Goal: Use online tool/utility: Utilize a website feature to perform a specific function

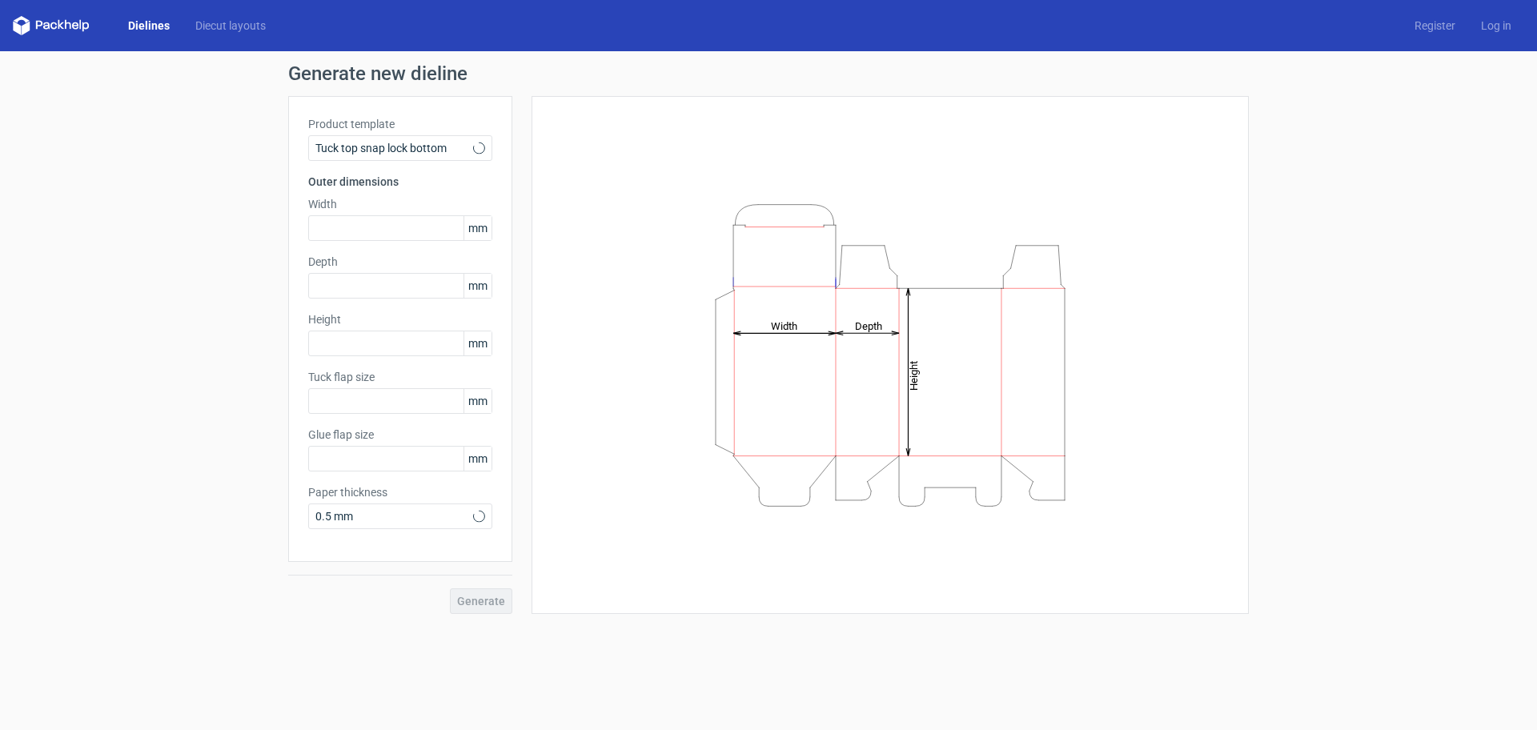
type input "15"
type input "10"
click at [476, 153] on icon at bounding box center [479, 148] width 12 height 13
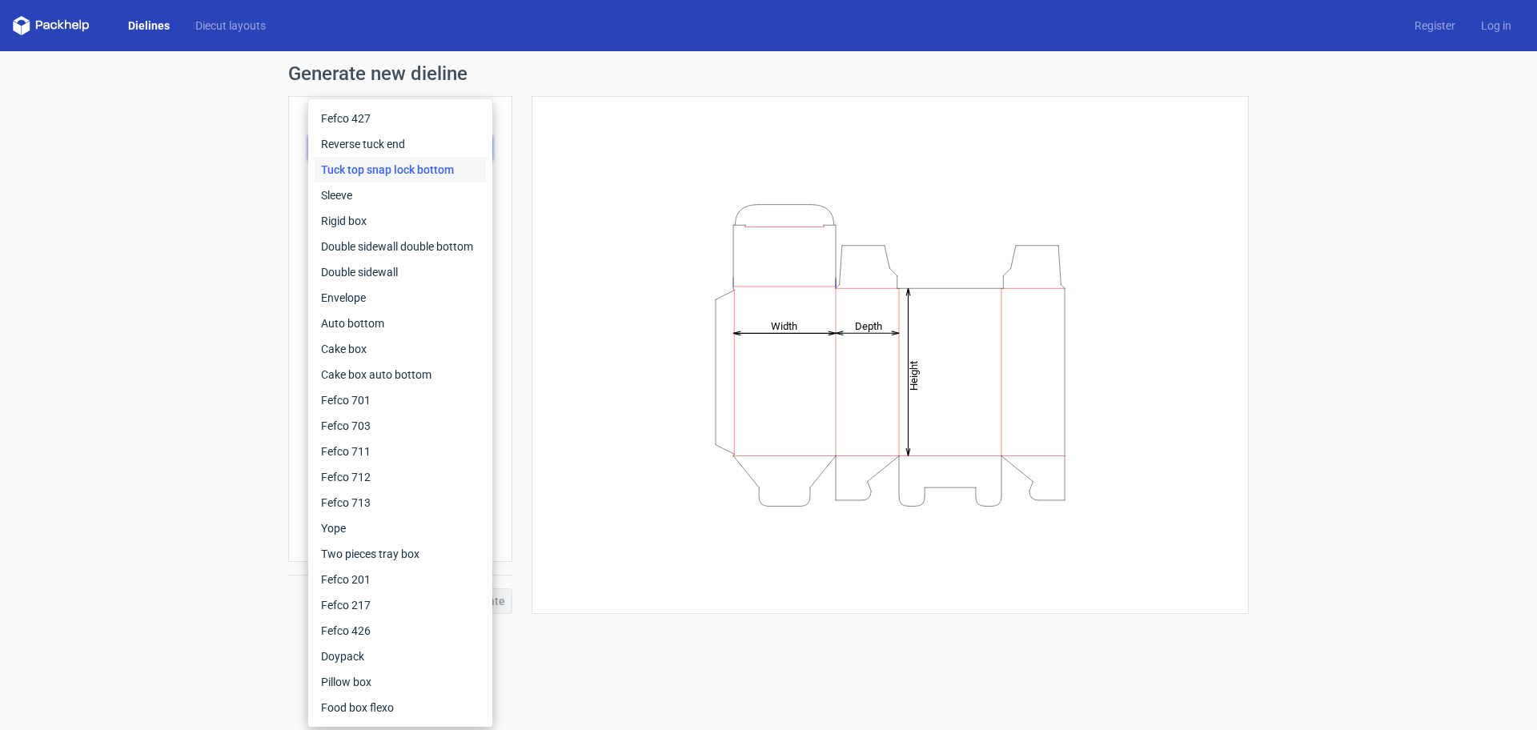
click at [482, 170] on div "Tuck top snap lock bottom" at bounding box center [400, 170] width 171 height 26
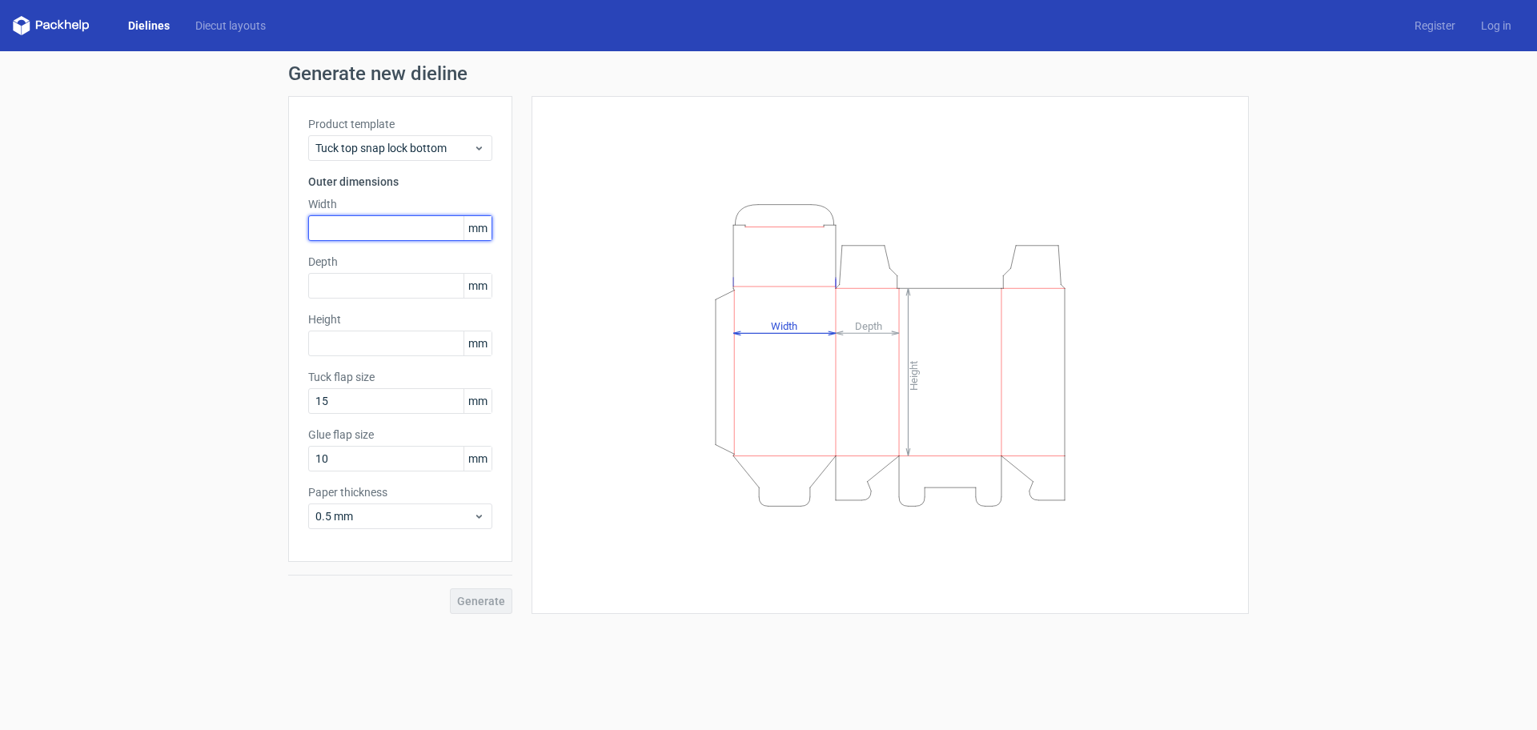
click at [360, 227] on input "text" at bounding box center [400, 228] width 184 height 26
type input "128"
click at [357, 281] on input "text" at bounding box center [400, 286] width 184 height 26
type input "128"
click at [357, 347] on input "text" at bounding box center [400, 344] width 184 height 26
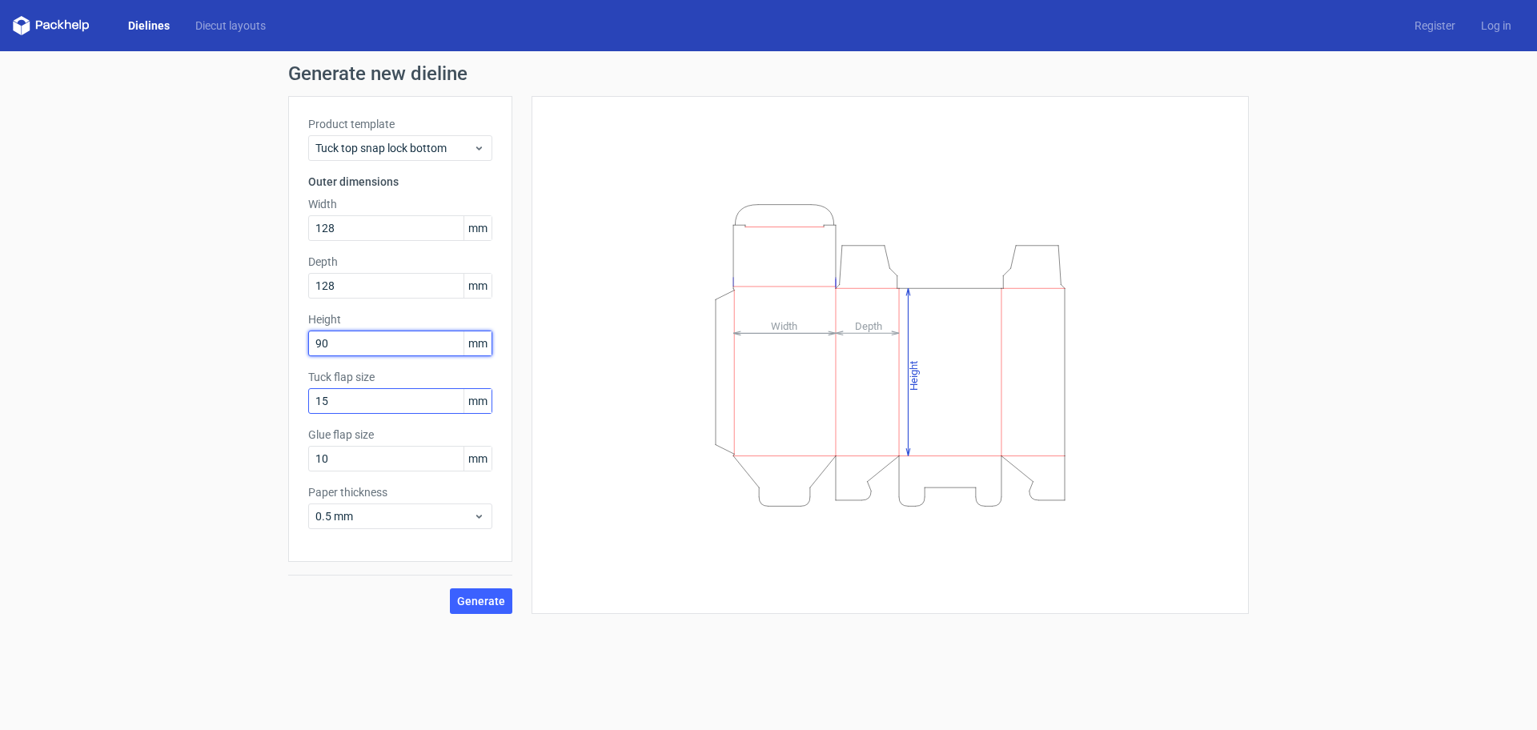
type input "90"
click at [324, 402] on input "15" at bounding box center [400, 401] width 184 height 26
type input "15"
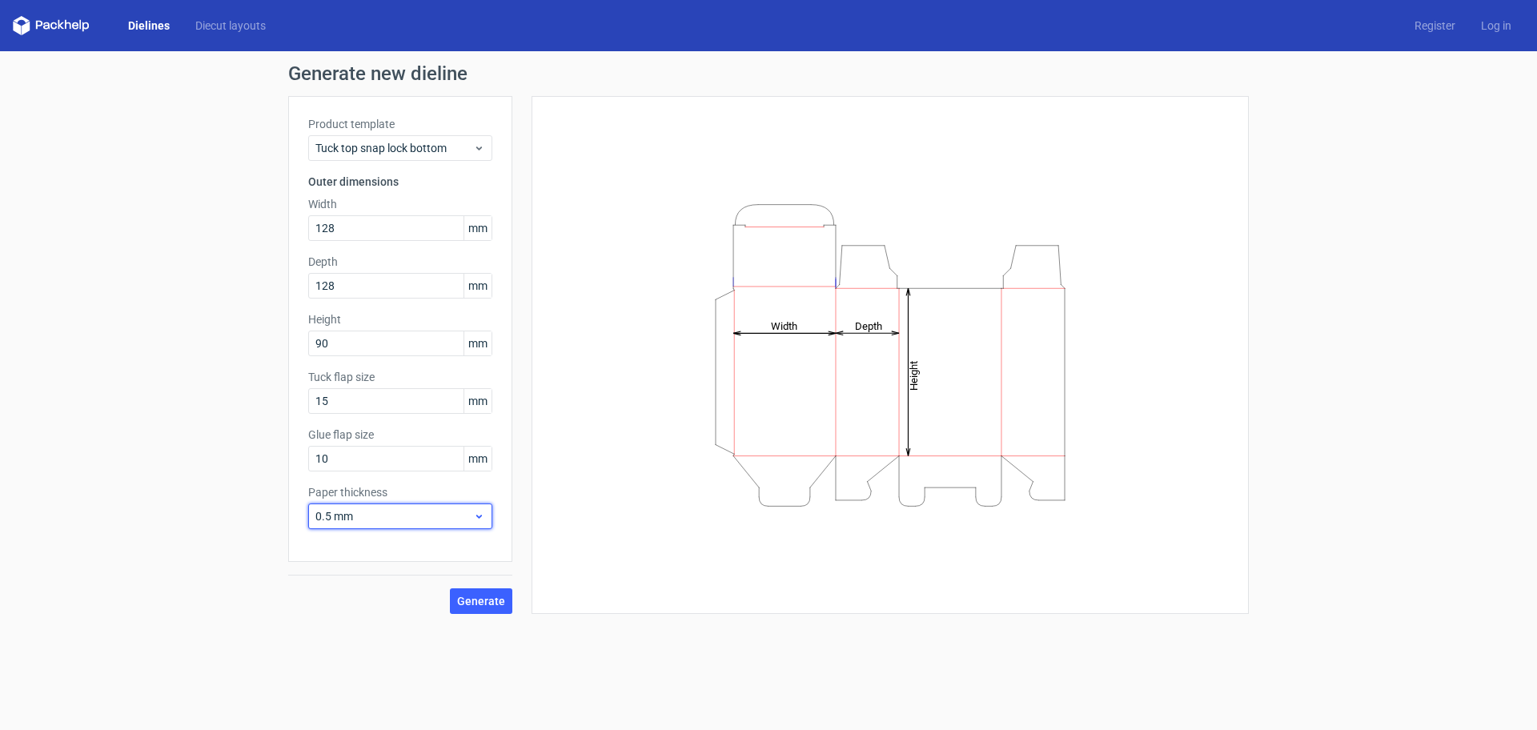
click at [418, 516] on span "0.5 mm" at bounding box center [394, 516] width 158 height 16
click at [381, 624] on div "1.5 mm" at bounding box center [400, 629] width 171 height 26
click at [480, 524] on div "1.5 mm" at bounding box center [400, 517] width 184 height 26
click at [529, 551] on div "Height Depth Width" at bounding box center [880, 355] width 737 height 518
click at [481, 601] on span "Generate" at bounding box center [481, 601] width 48 height 11
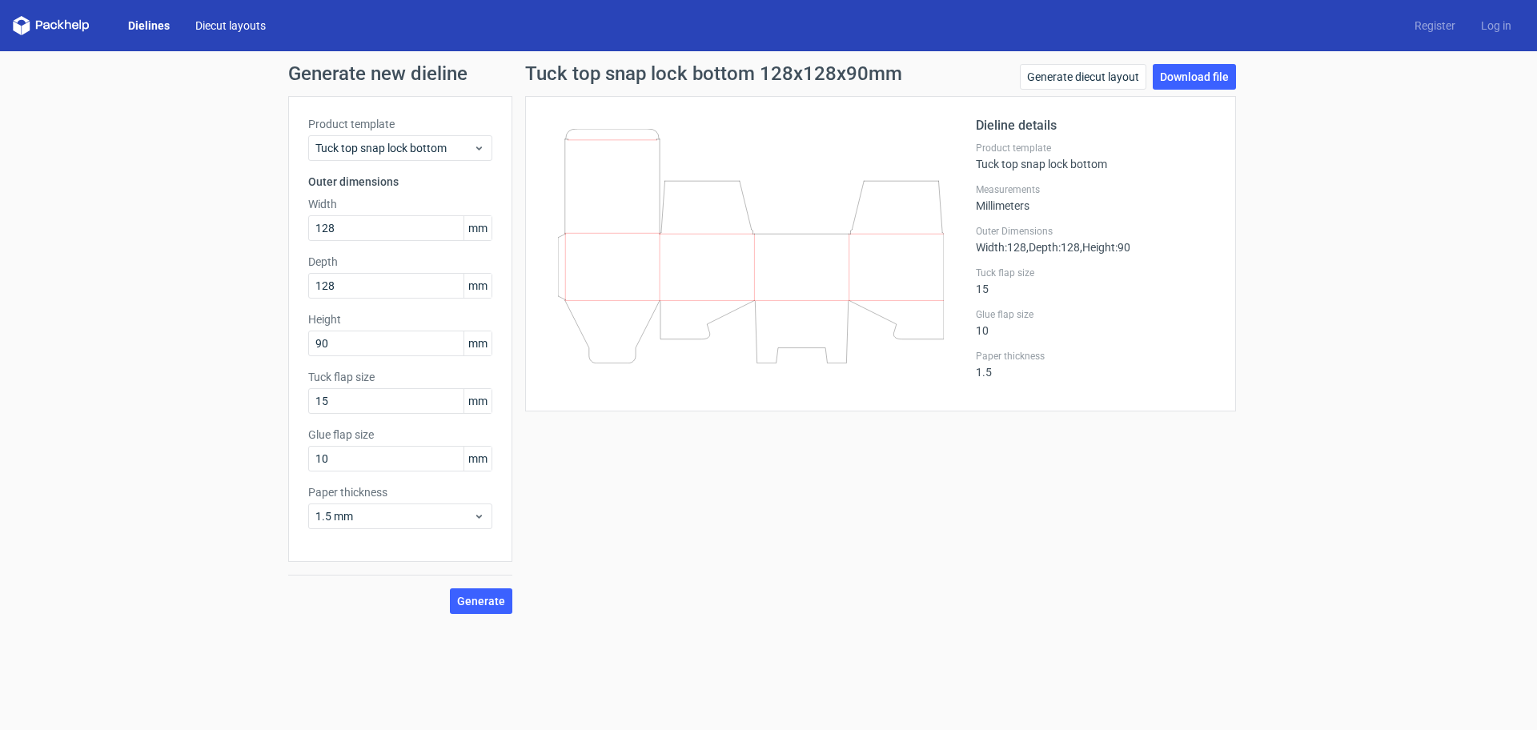
click at [207, 25] on link "Diecut layouts" at bounding box center [231, 26] width 96 height 16
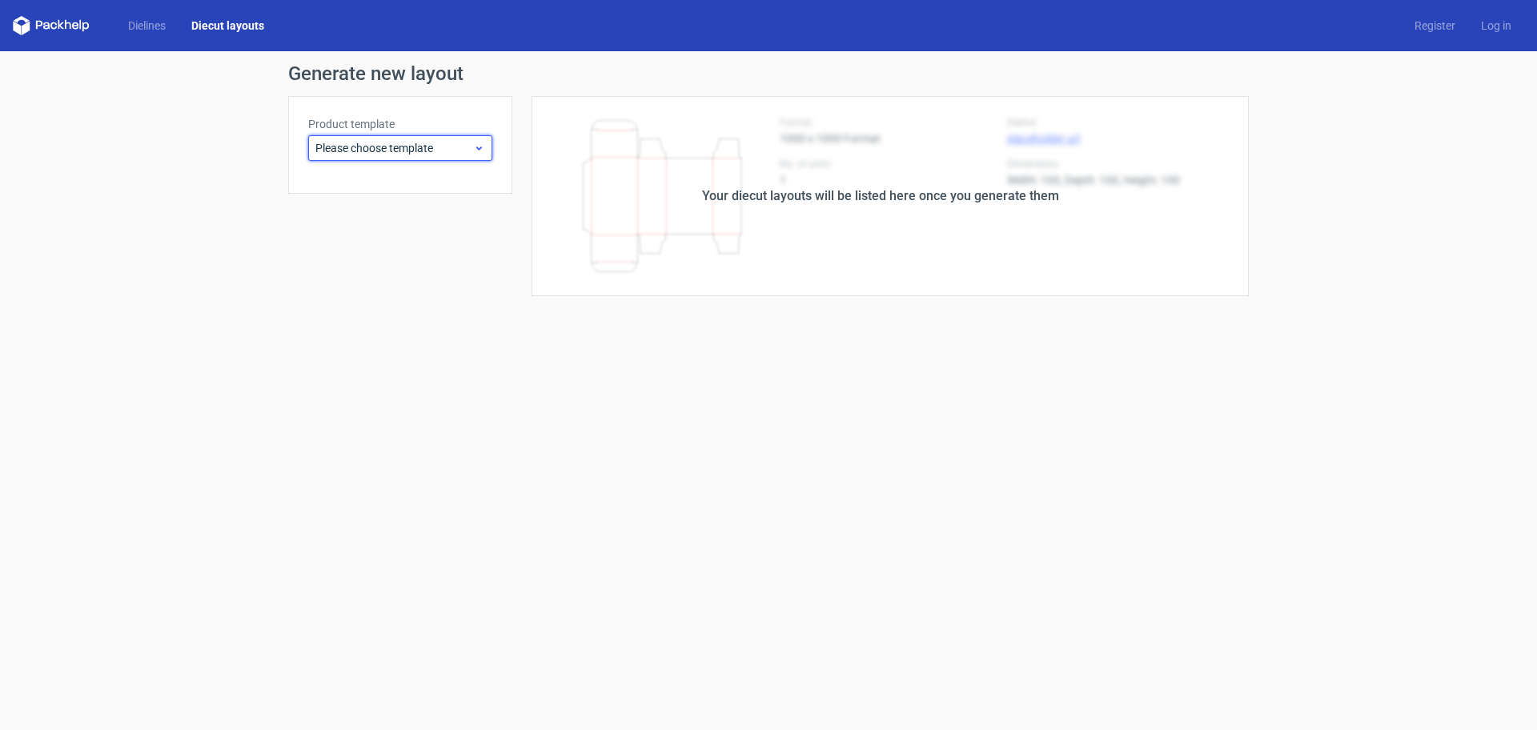
click at [478, 146] on icon at bounding box center [479, 148] width 12 height 13
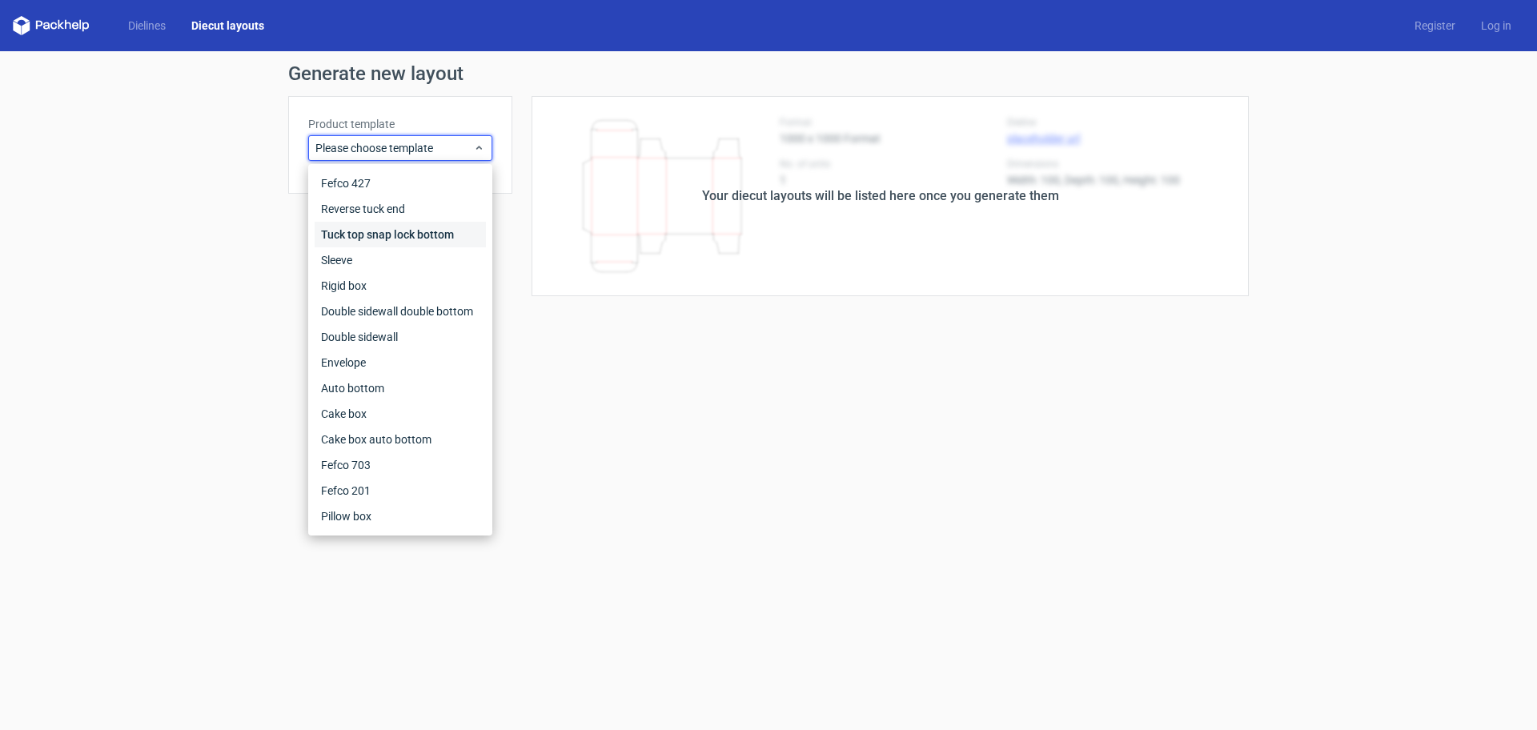
click at [367, 235] on div "Tuck top snap lock bottom" at bounding box center [400, 235] width 171 height 26
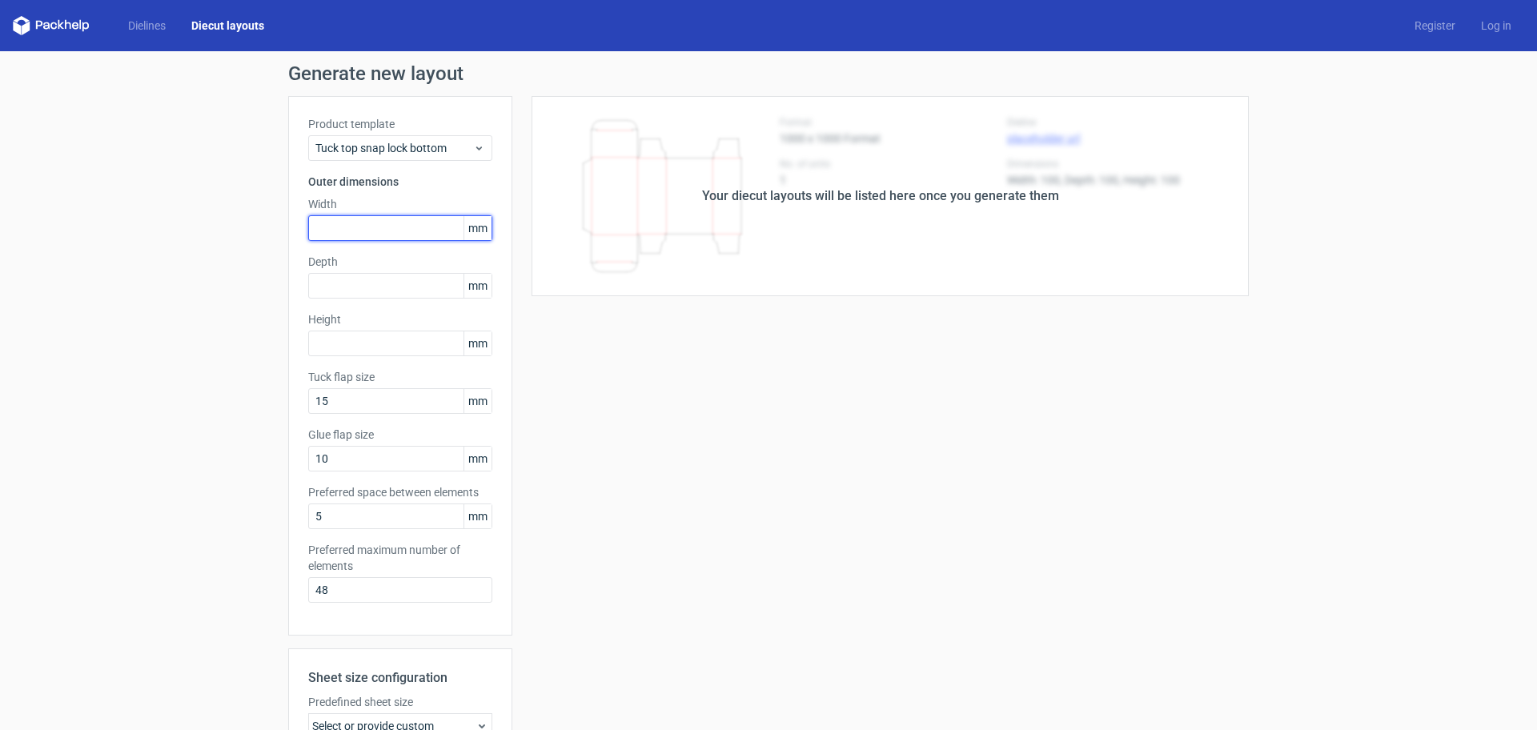
click at [367, 235] on input "text" at bounding box center [400, 228] width 184 height 26
type input "280"
click at [349, 285] on input "text" at bounding box center [400, 286] width 184 height 26
type input "280"
click at [356, 332] on input "text" at bounding box center [400, 344] width 184 height 26
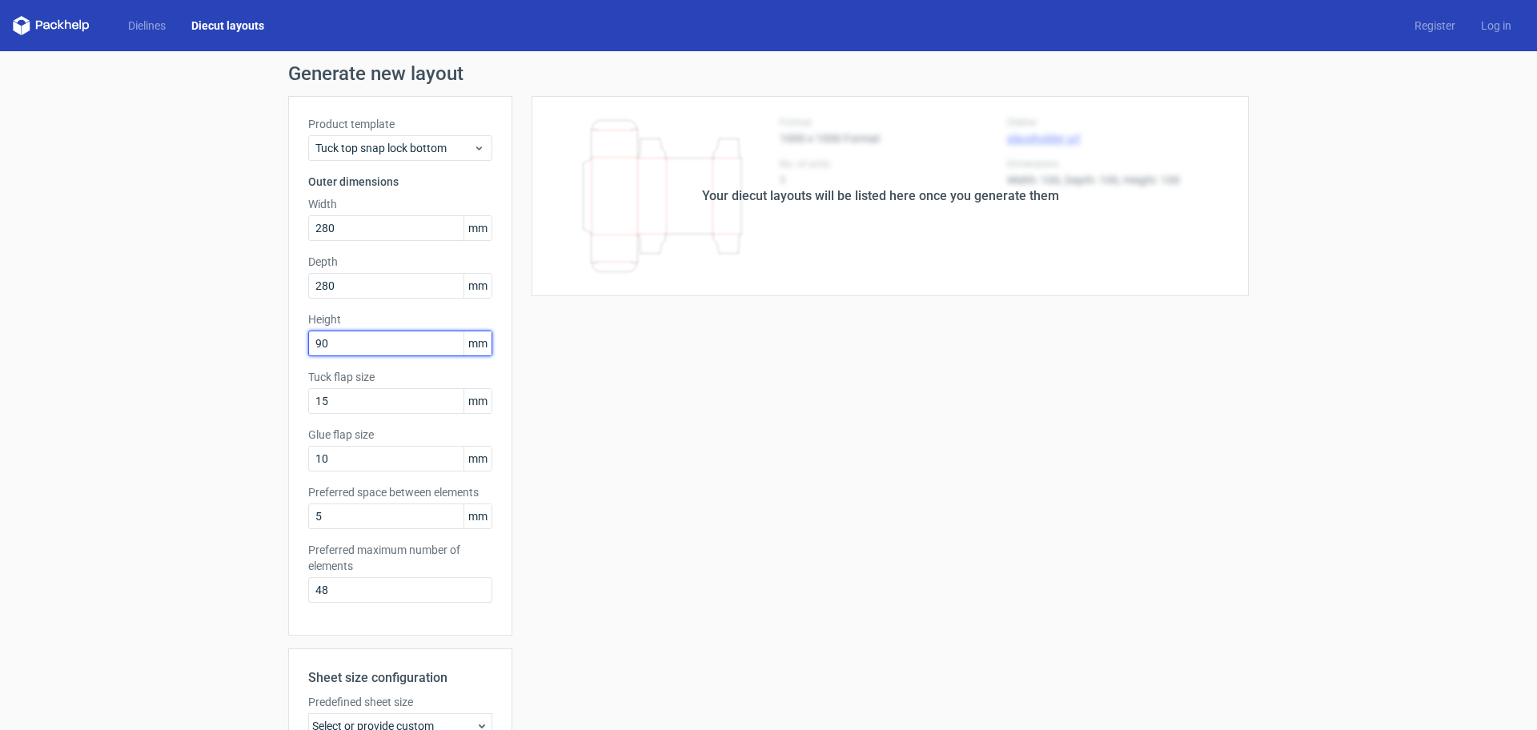
type input "90"
click at [331, 398] on input "15" at bounding box center [400, 401] width 184 height 26
type input "1"
type input "25"
click at [320, 460] on input "10" at bounding box center [400, 459] width 184 height 26
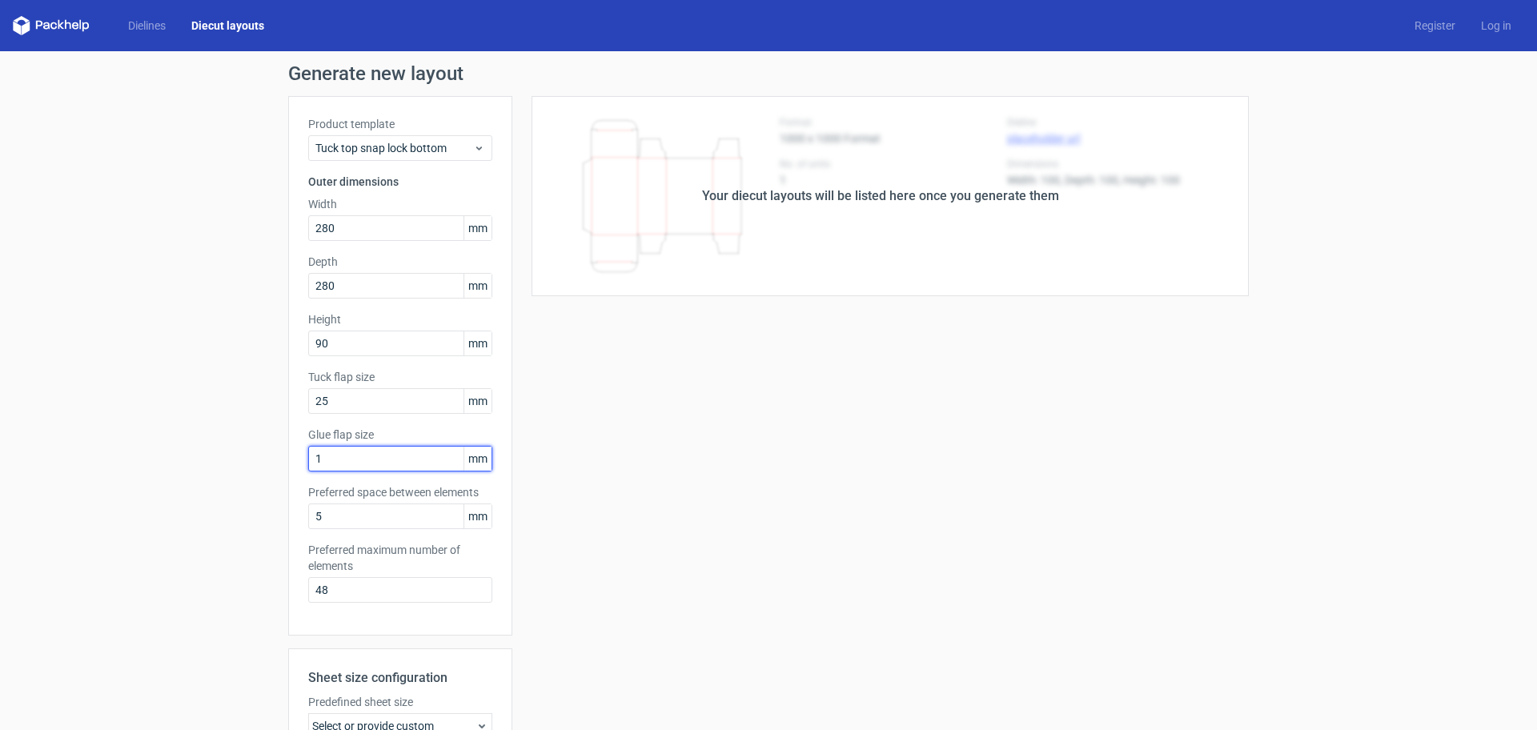
type input "1"
type input "20"
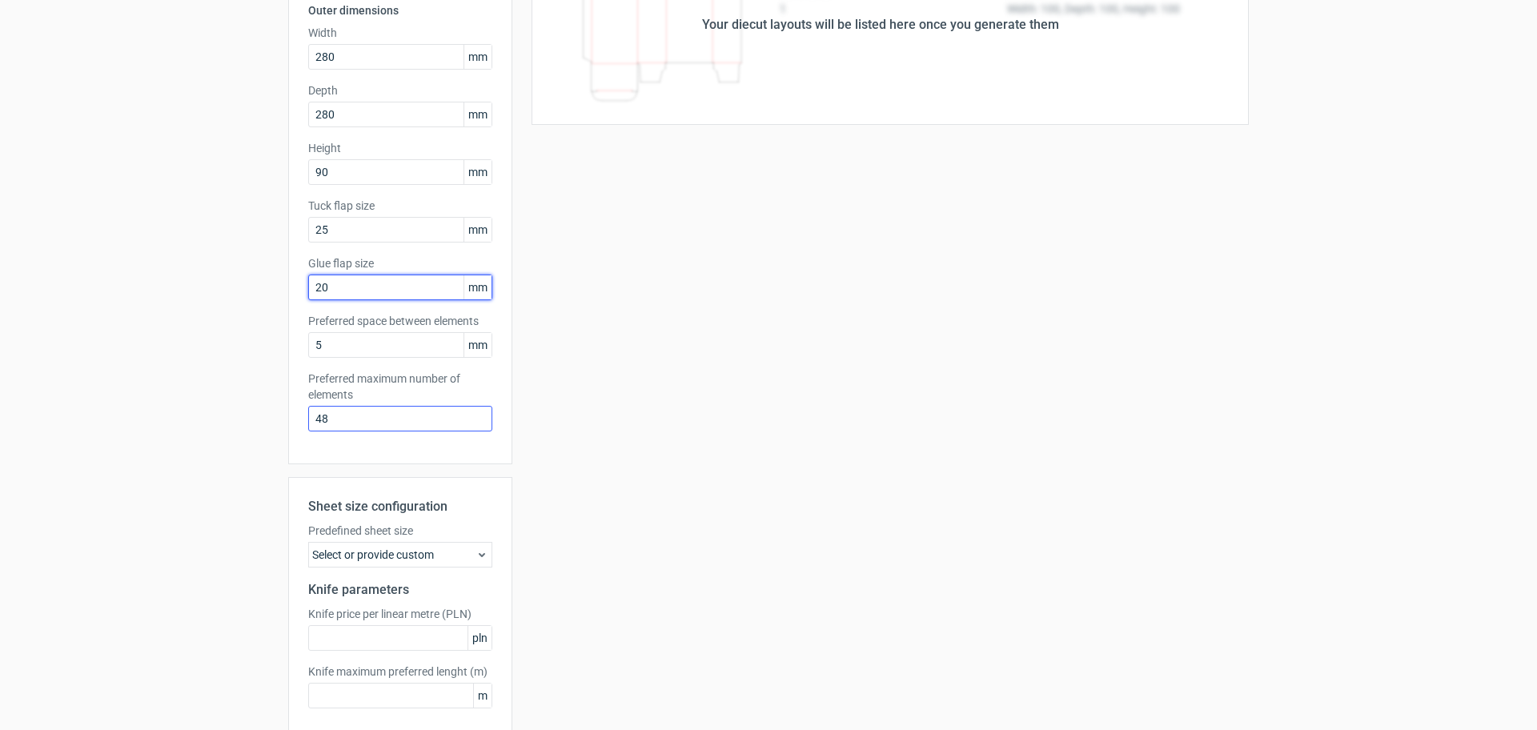
scroll to position [200, 0]
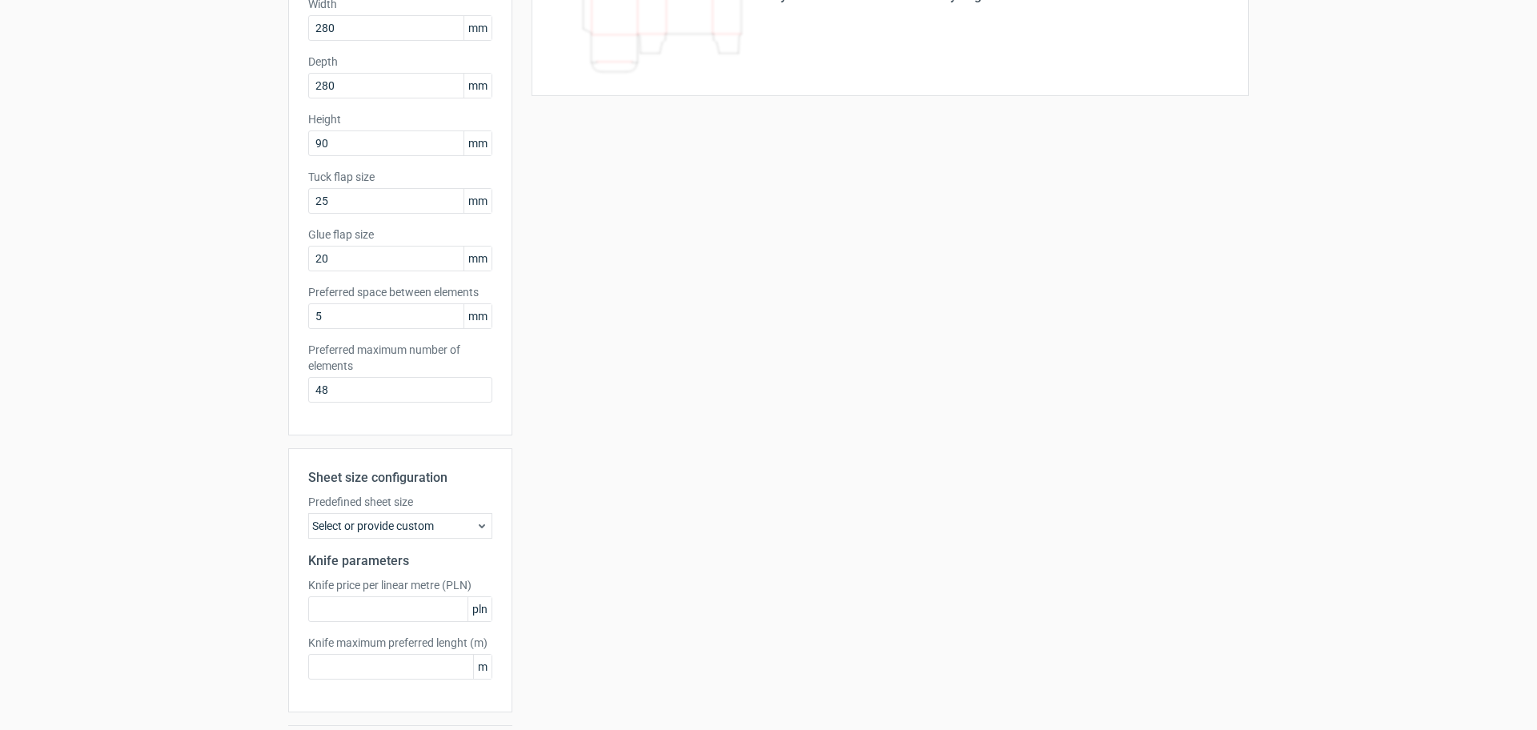
click at [476, 527] on icon at bounding box center [482, 526] width 13 height 13
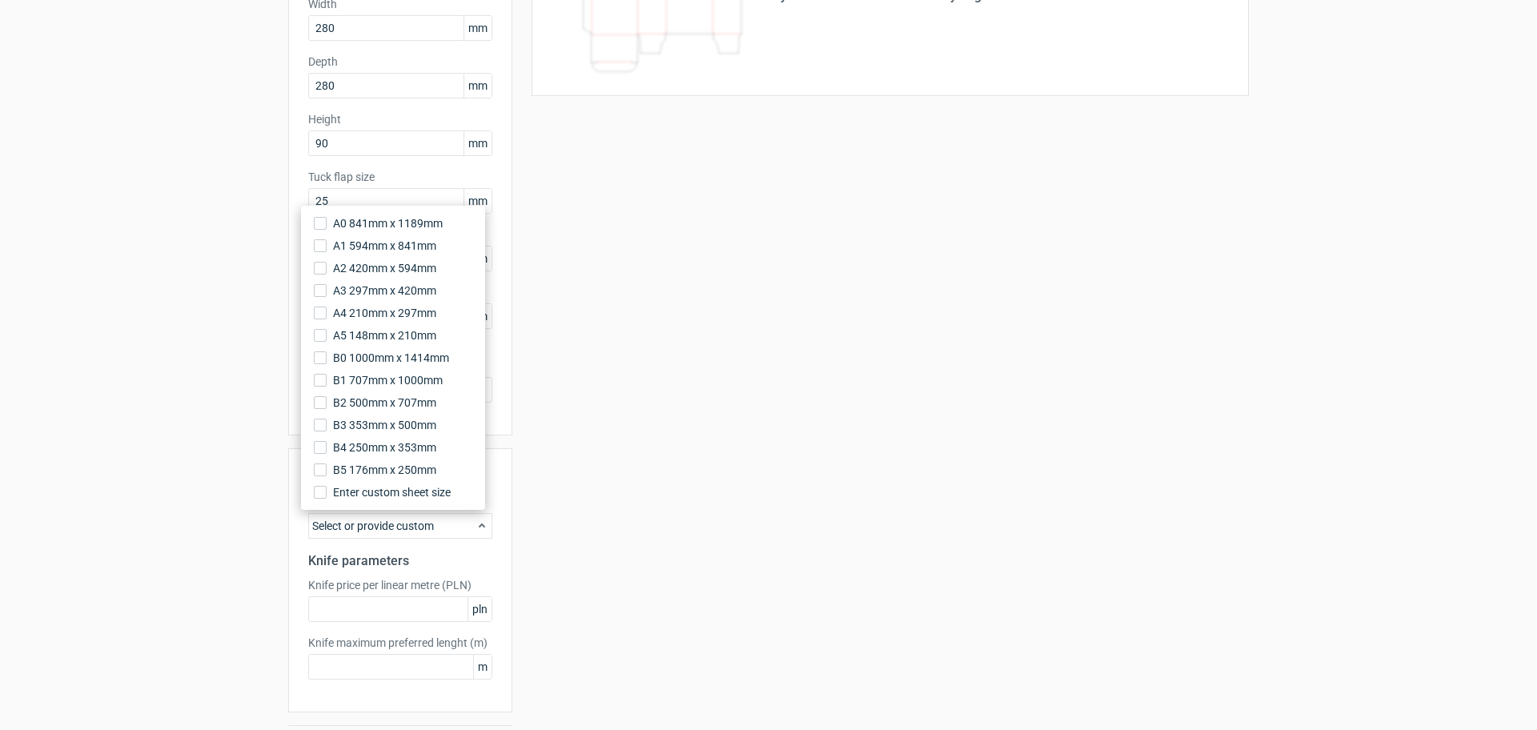
click at [486, 547] on div "Sheet size configuration Predefined sheet size Select or provide custom Knife p…" at bounding box center [400, 580] width 224 height 264
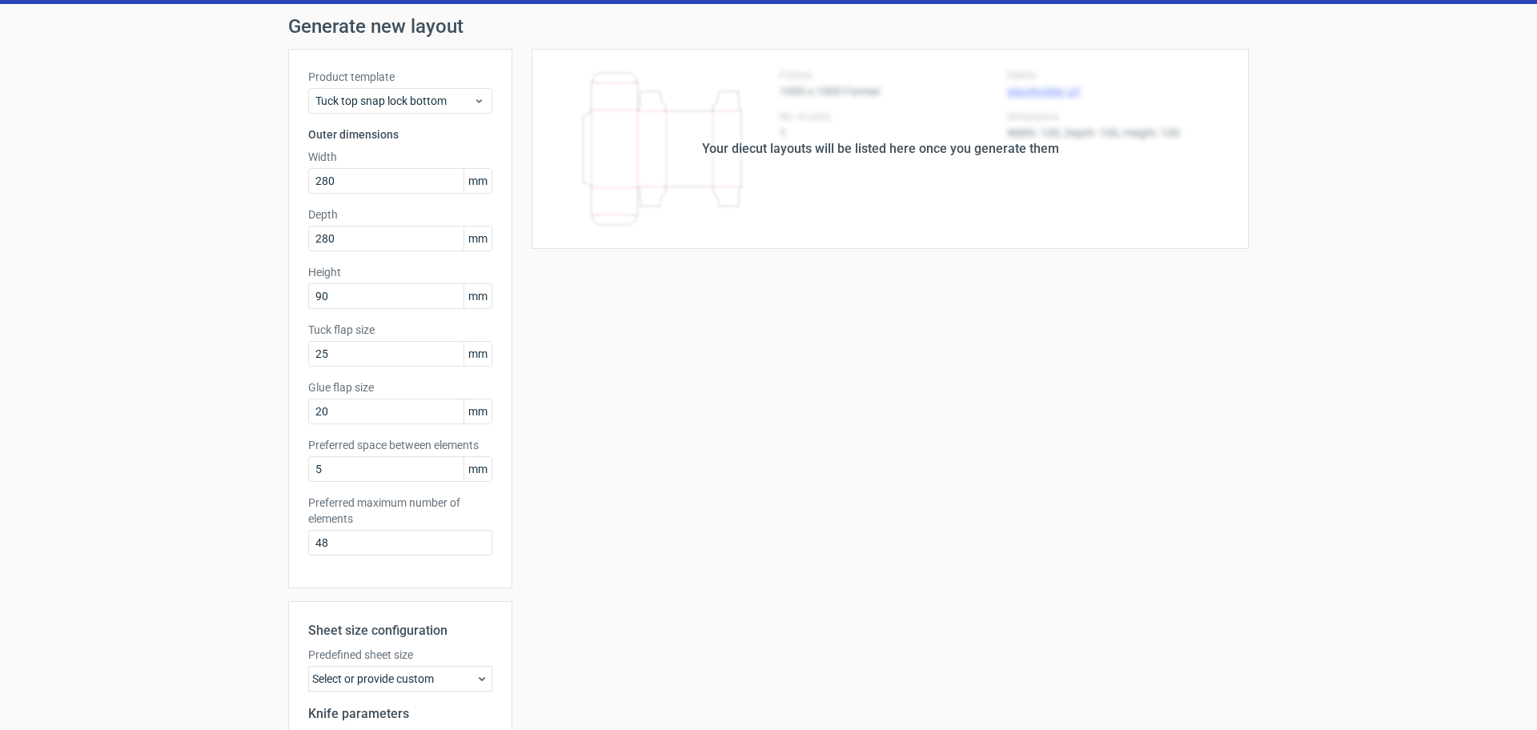
scroll to position [0, 0]
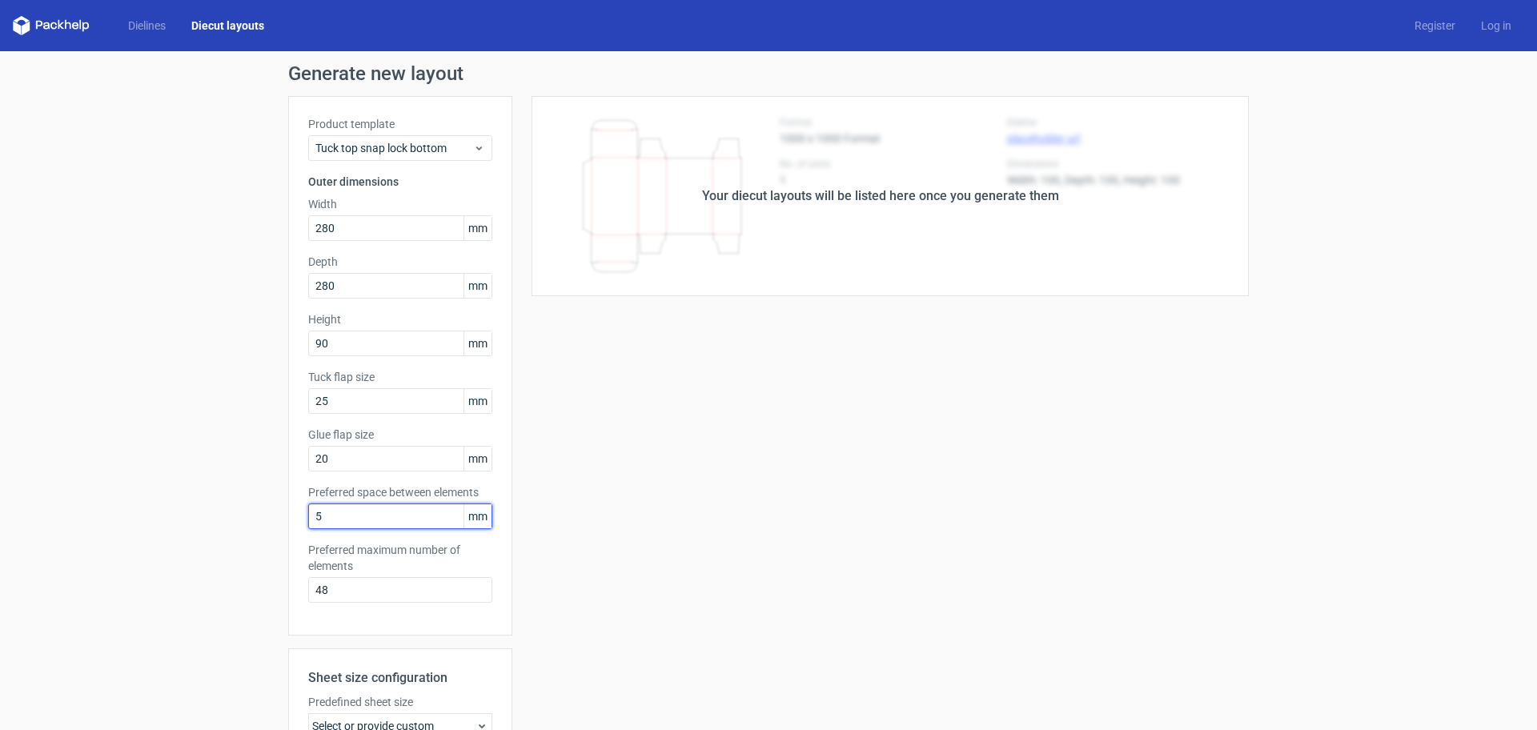
click at [308, 504] on input "5" at bounding box center [400, 517] width 184 height 26
type input "15"
click at [331, 591] on input "48" at bounding box center [400, 590] width 184 height 26
type input "4"
type input "7"
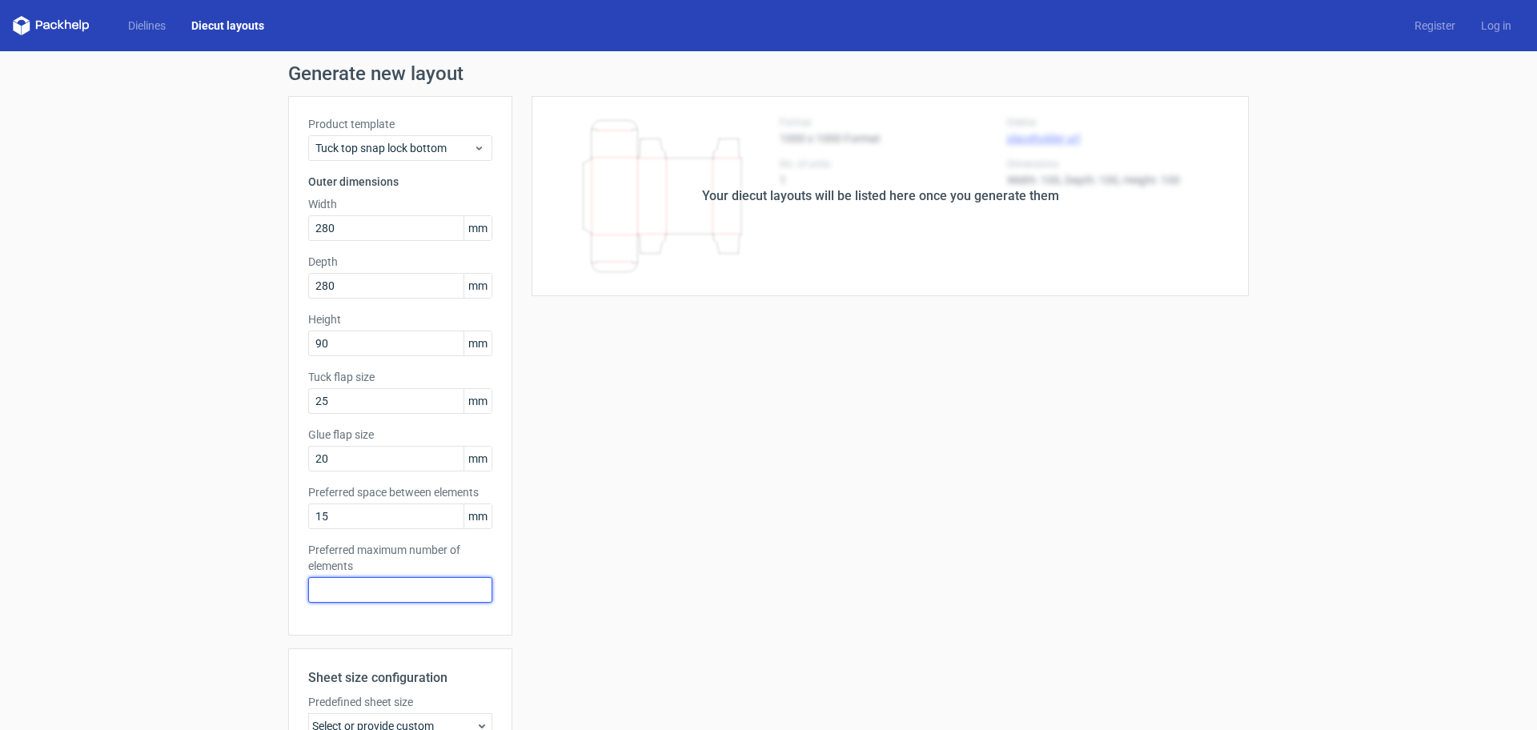
type input "8"
type input "7"
type input "10"
click at [596, 615] on div "Your diecut layouts will be listed here once you generate them Height Depth Wid…" at bounding box center [880, 530] width 737 height 869
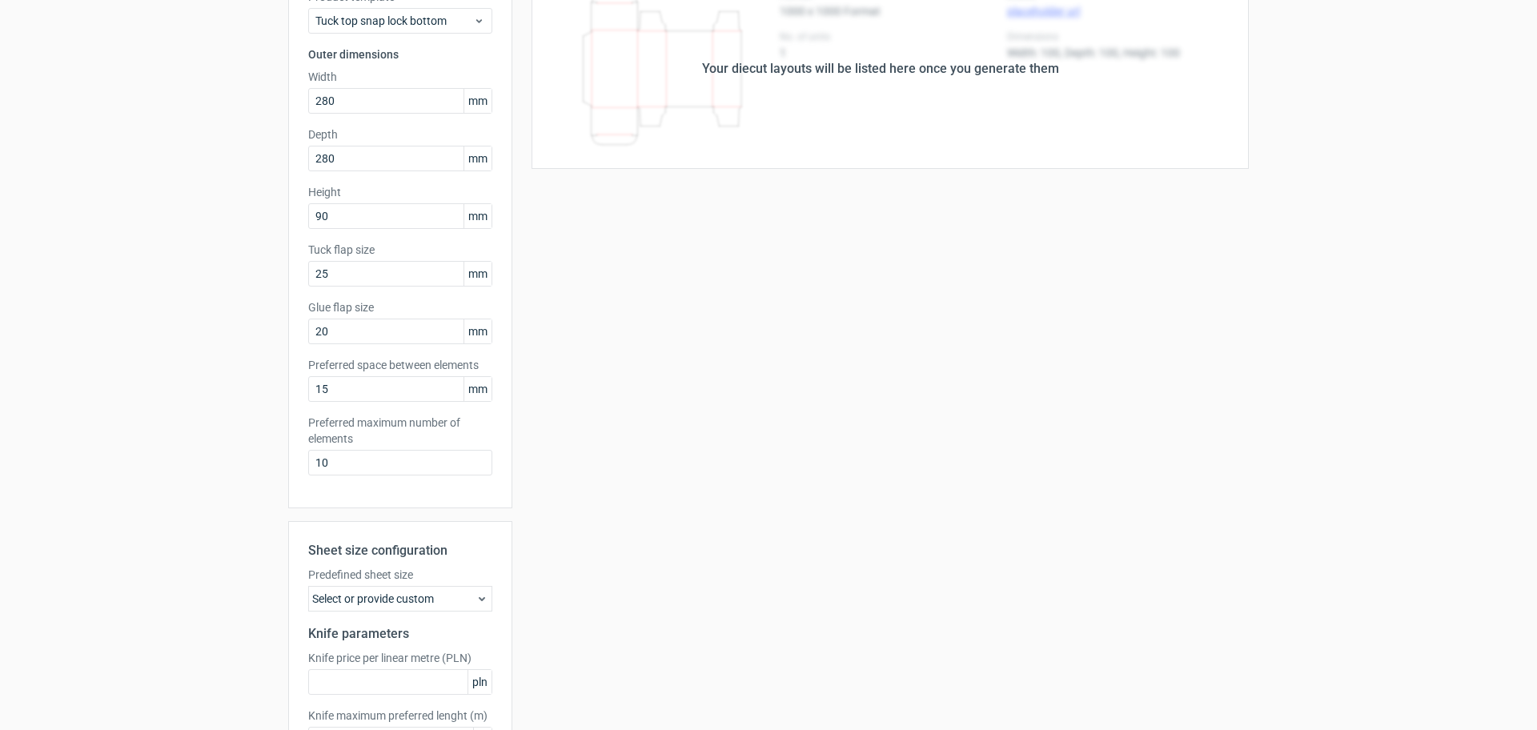
scroll to position [247, 0]
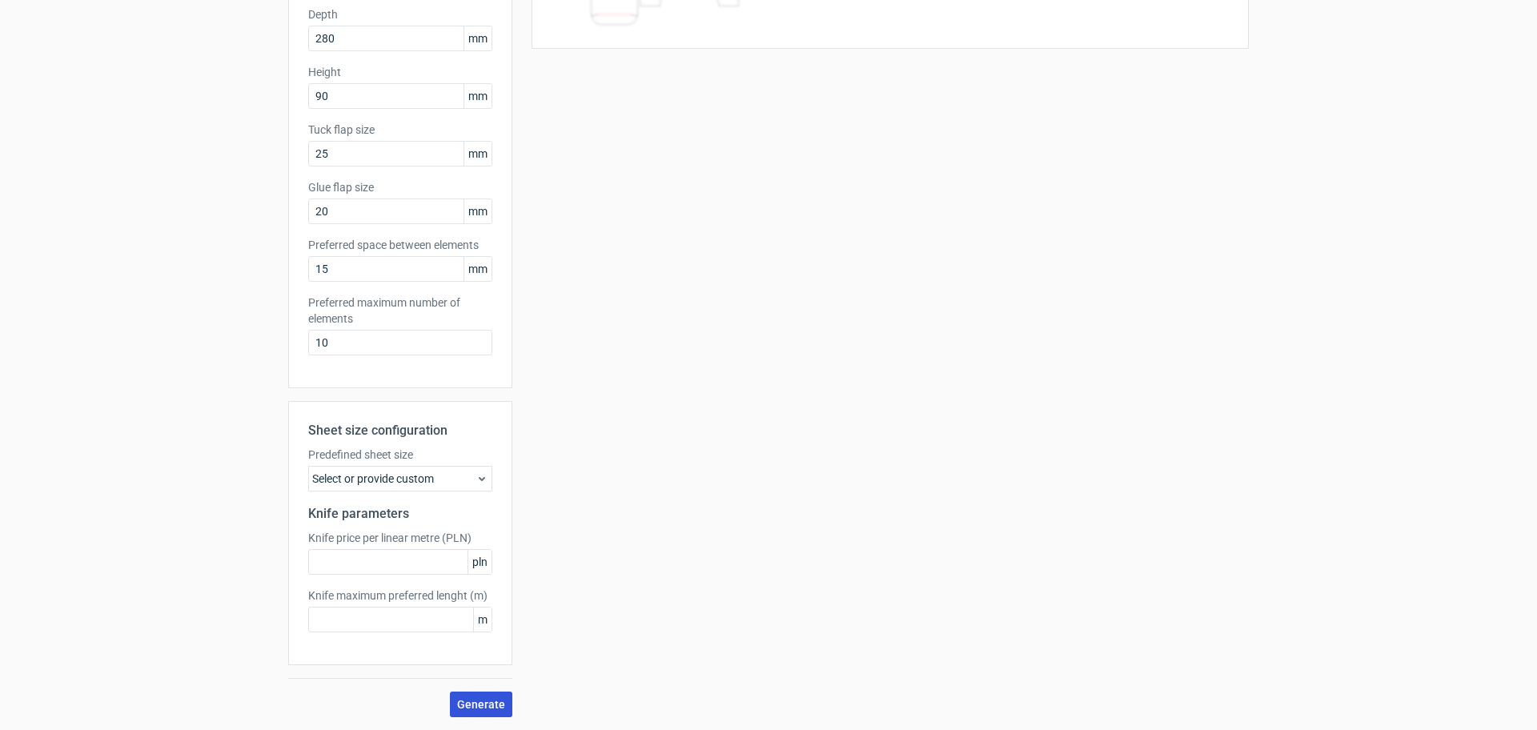
click at [478, 700] on span "Generate" at bounding box center [481, 704] width 48 height 11
click at [472, 705] on span "Generate" at bounding box center [481, 704] width 48 height 11
drag, startPoint x: 918, startPoint y: 509, endPoint x: 894, endPoint y: 524, distance: 28.0
click at [918, 509] on div "Your diecut layouts will be listed here once you generate them Height Depth Wid…" at bounding box center [880, 283] width 737 height 869
click at [478, 703] on span "Generate" at bounding box center [481, 704] width 48 height 11
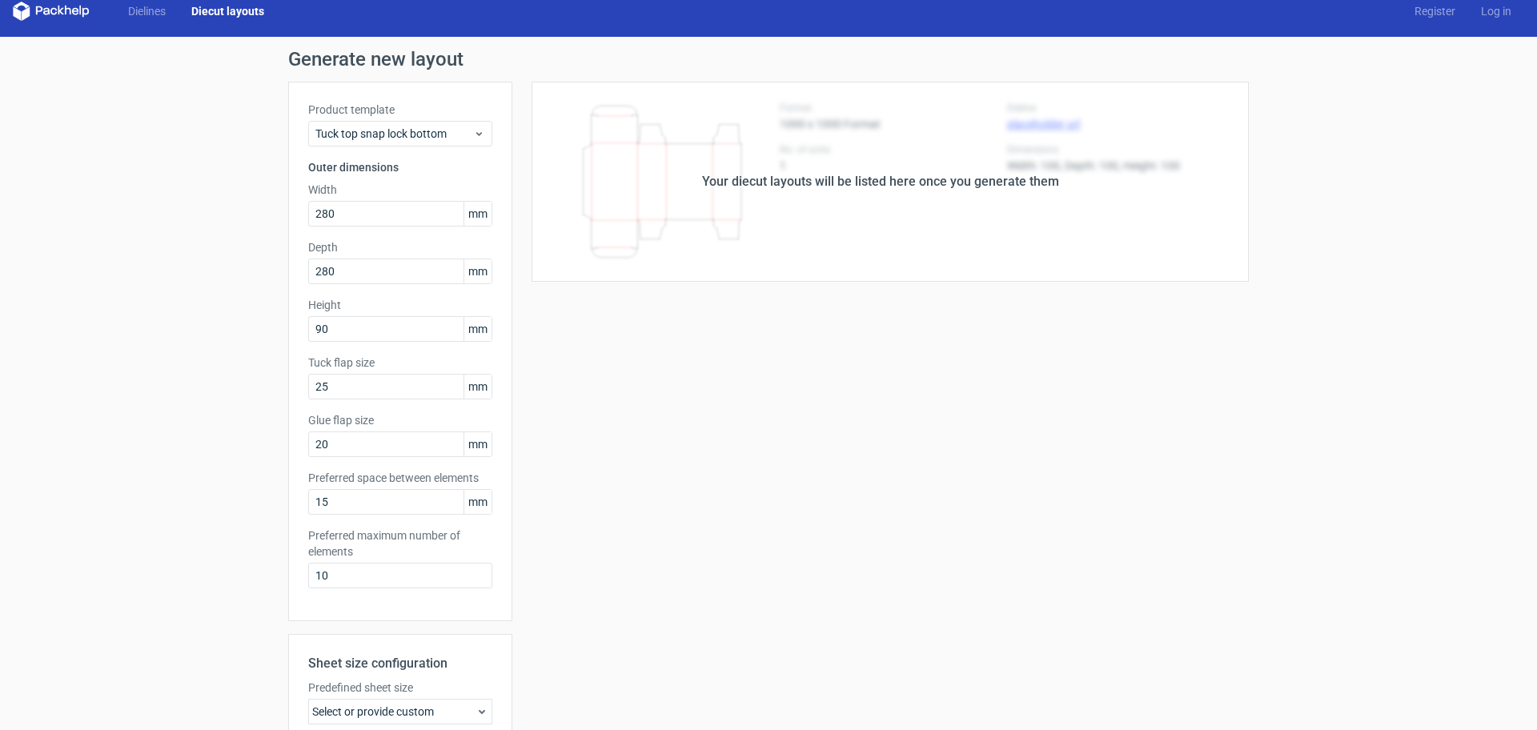
scroll to position [0, 0]
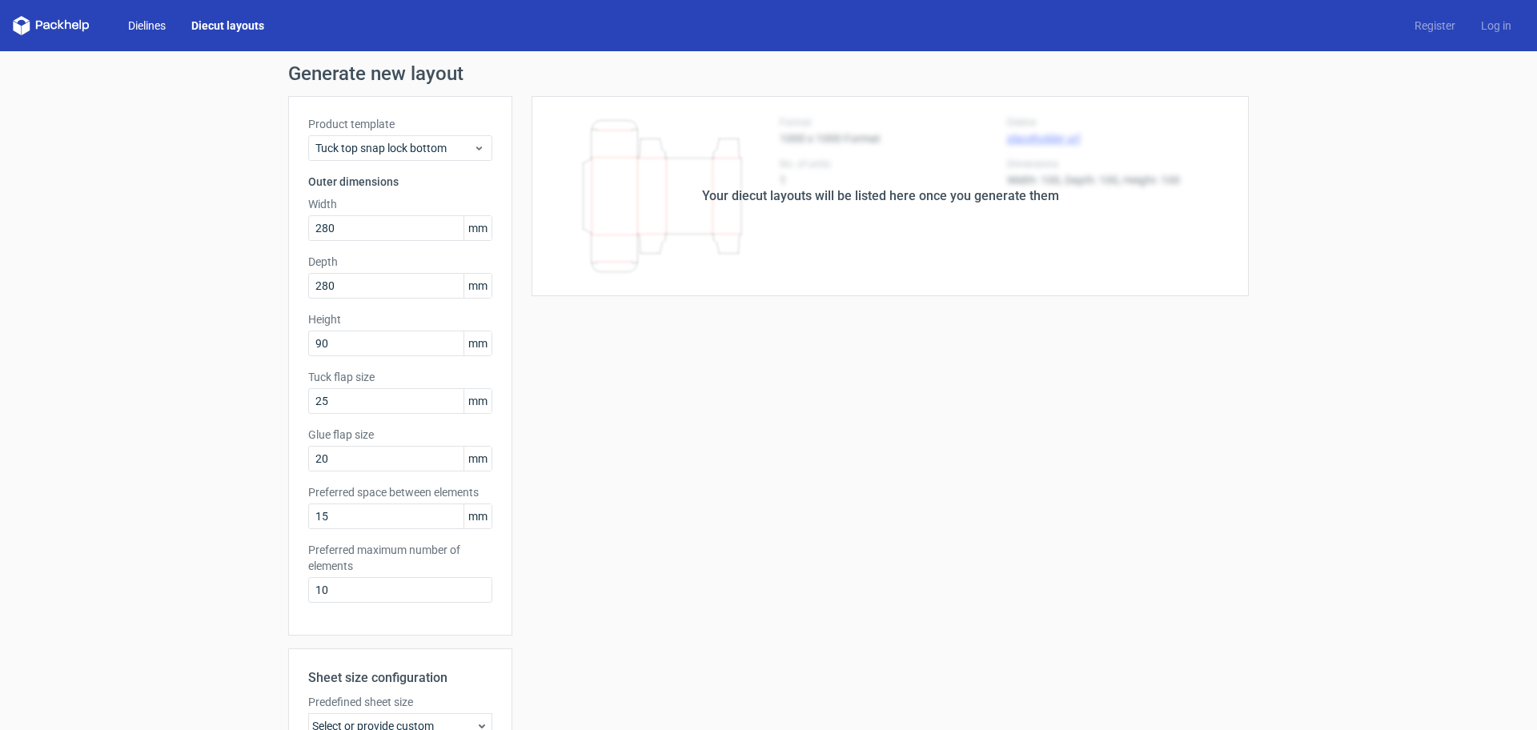
click at [150, 26] on link "Dielines" at bounding box center [146, 26] width 63 height 16
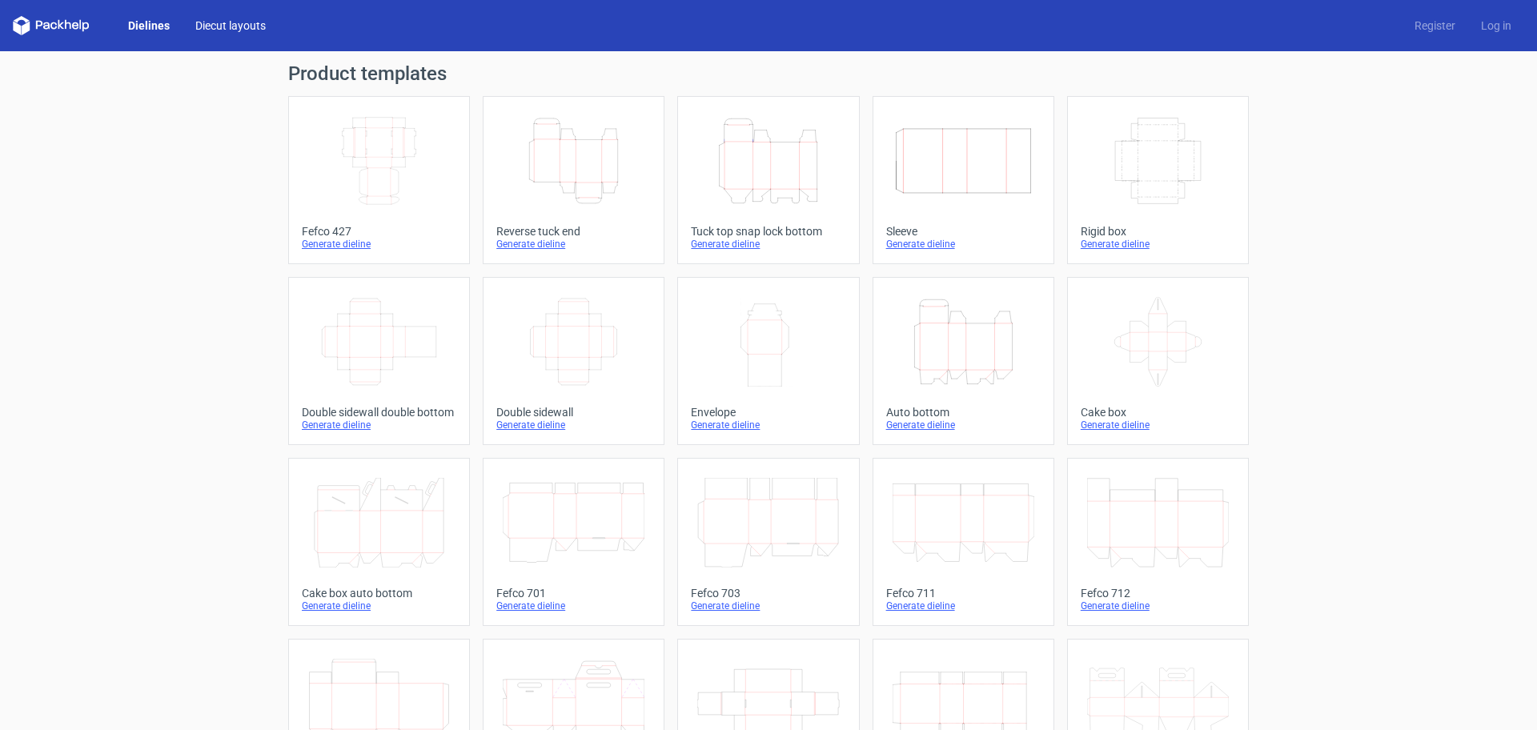
click at [235, 30] on link "Diecut layouts" at bounding box center [231, 26] width 96 height 16
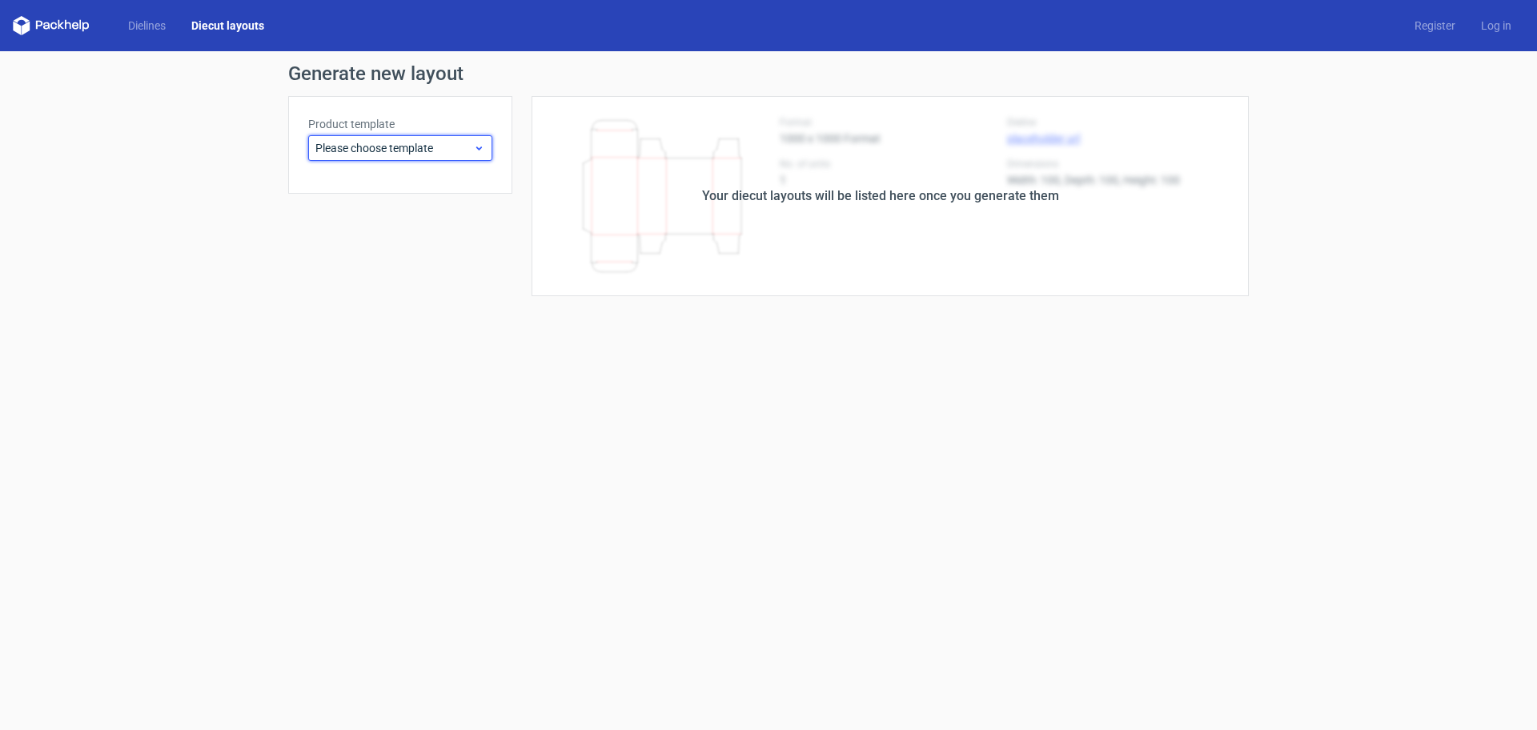
click at [472, 150] on span "Please choose template" at bounding box center [394, 148] width 158 height 16
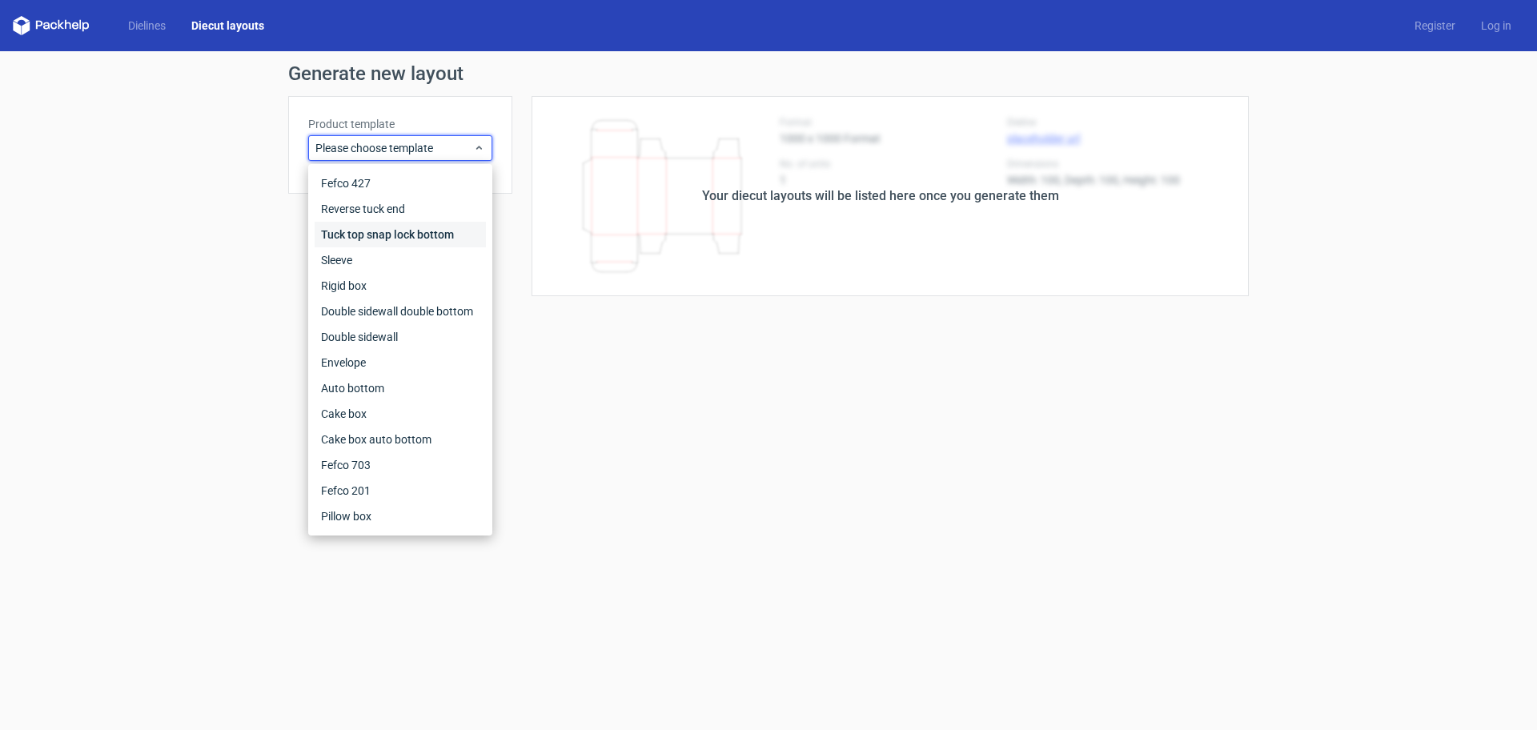
click at [396, 232] on div "Tuck top snap lock bottom" at bounding box center [400, 235] width 171 height 26
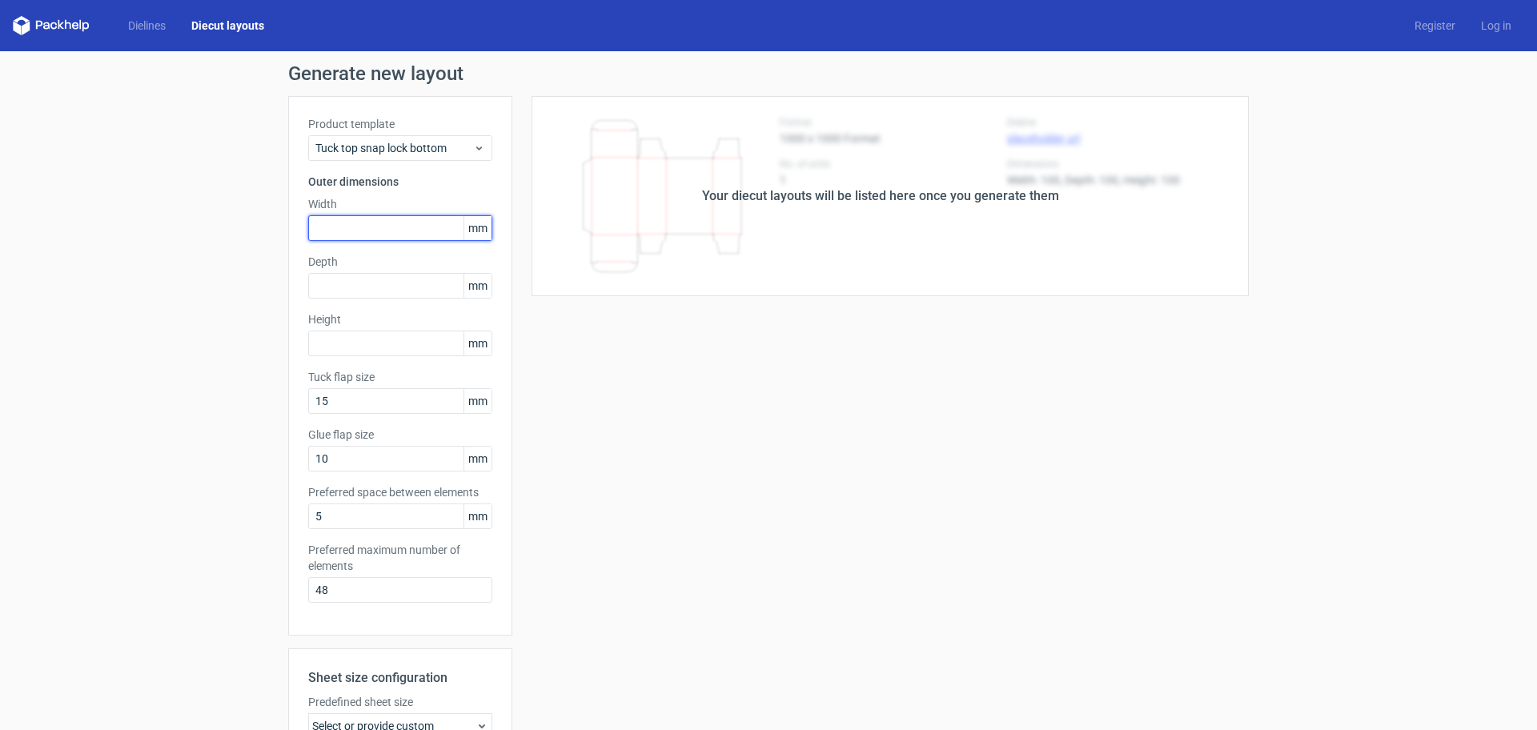
click at [382, 232] on input "text" at bounding box center [400, 228] width 184 height 26
type input "280"
type input "90"
type input "25"
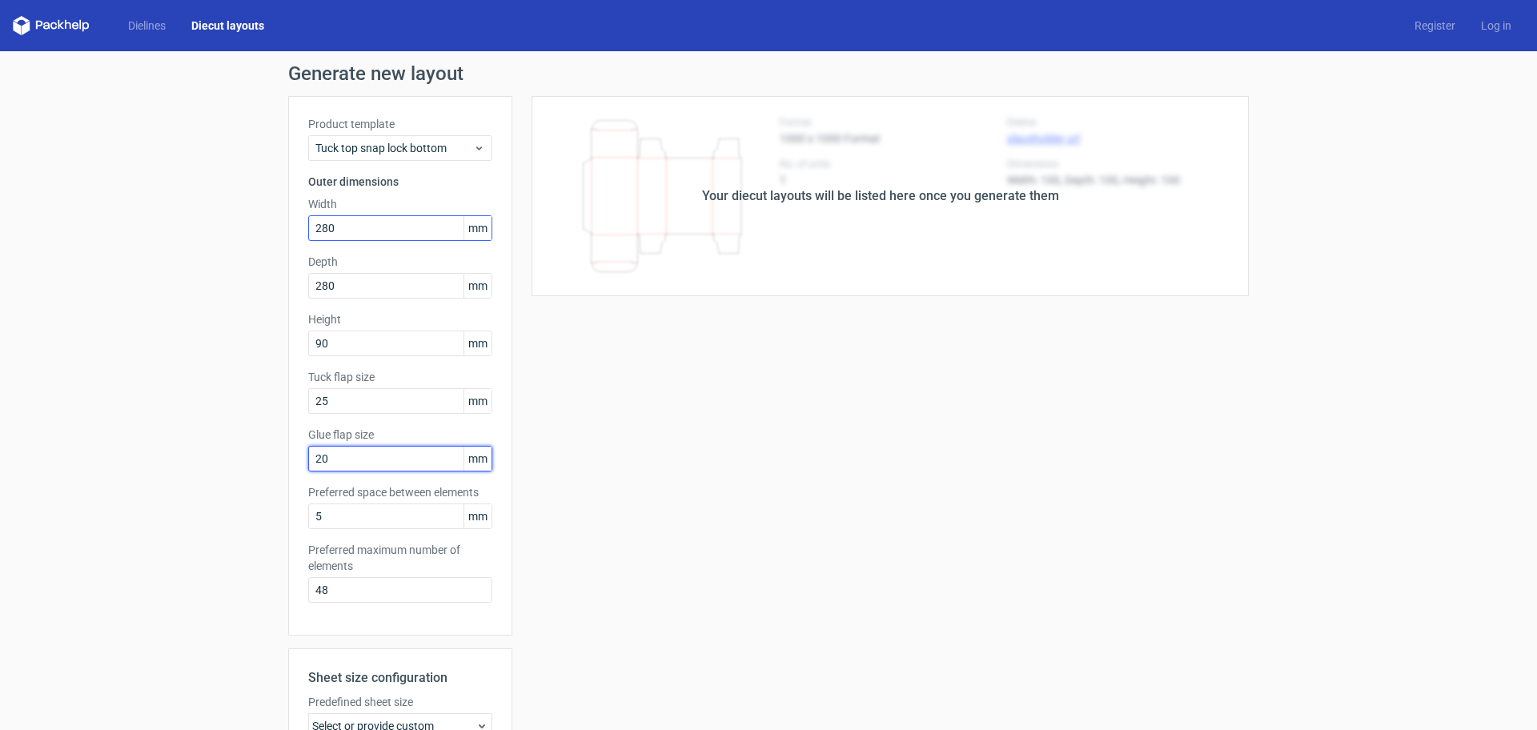
type input "20"
type input "15"
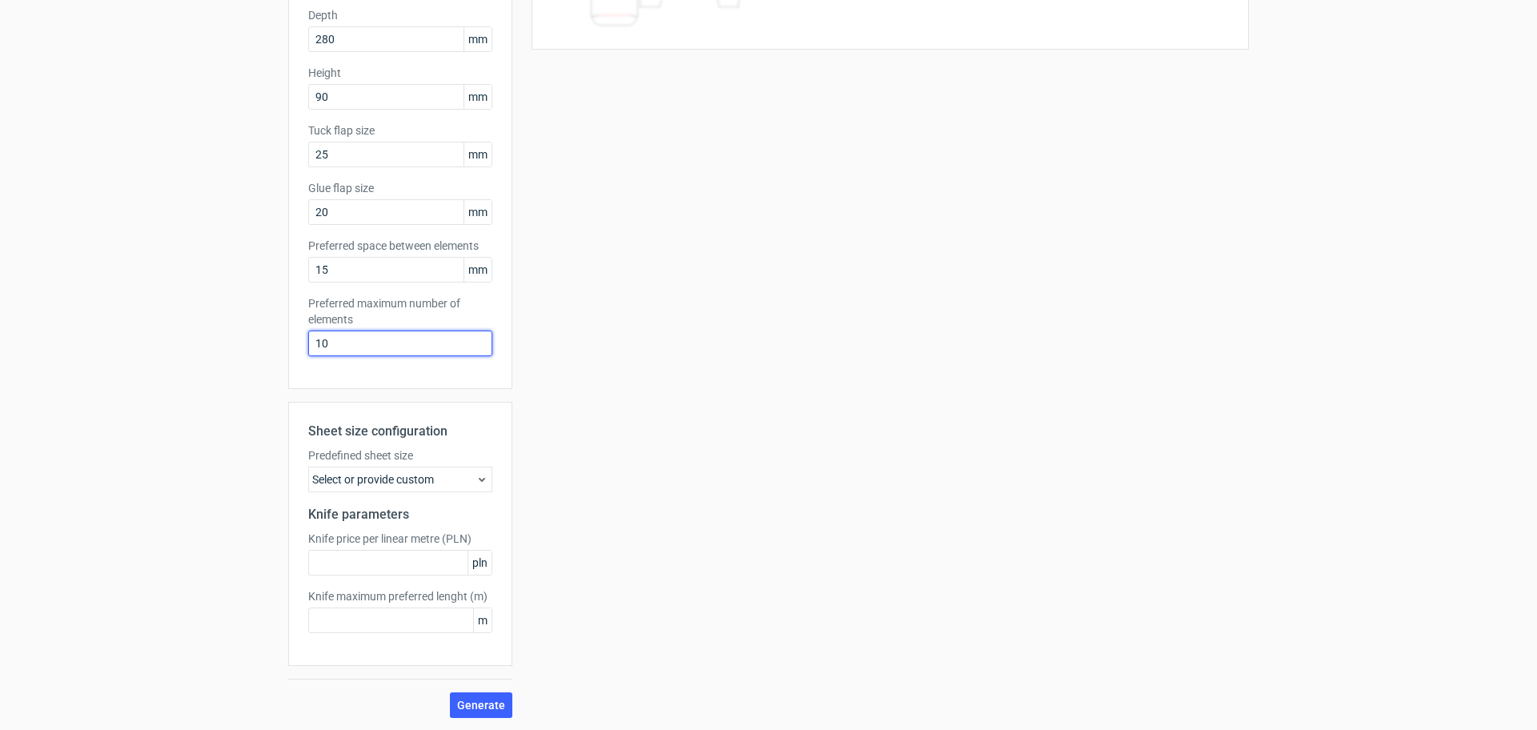
scroll to position [247, 0]
type input "10"
click at [477, 705] on span "Generate" at bounding box center [481, 704] width 48 height 11
click at [952, 473] on div "Your diecut layouts will be listed here once you generate them Height Depth Wid…" at bounding box center [880, 283] width 737 height 869
click at [469, 703] on span "Generate" at bounding box center [481, 704] width 48 height 11
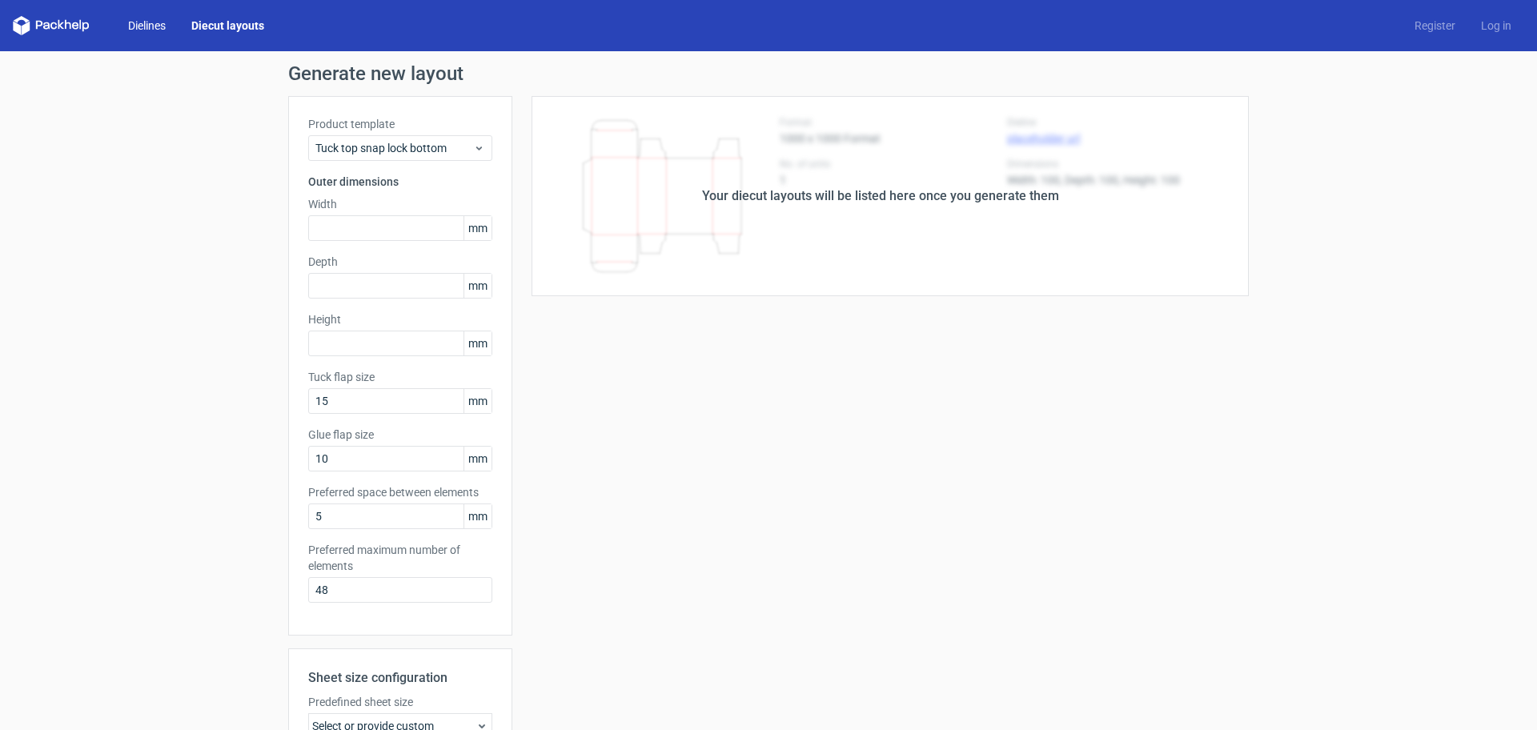
click at [143, 27] on link "Dielines" at bounding box center [146, 26] width 63 height 16
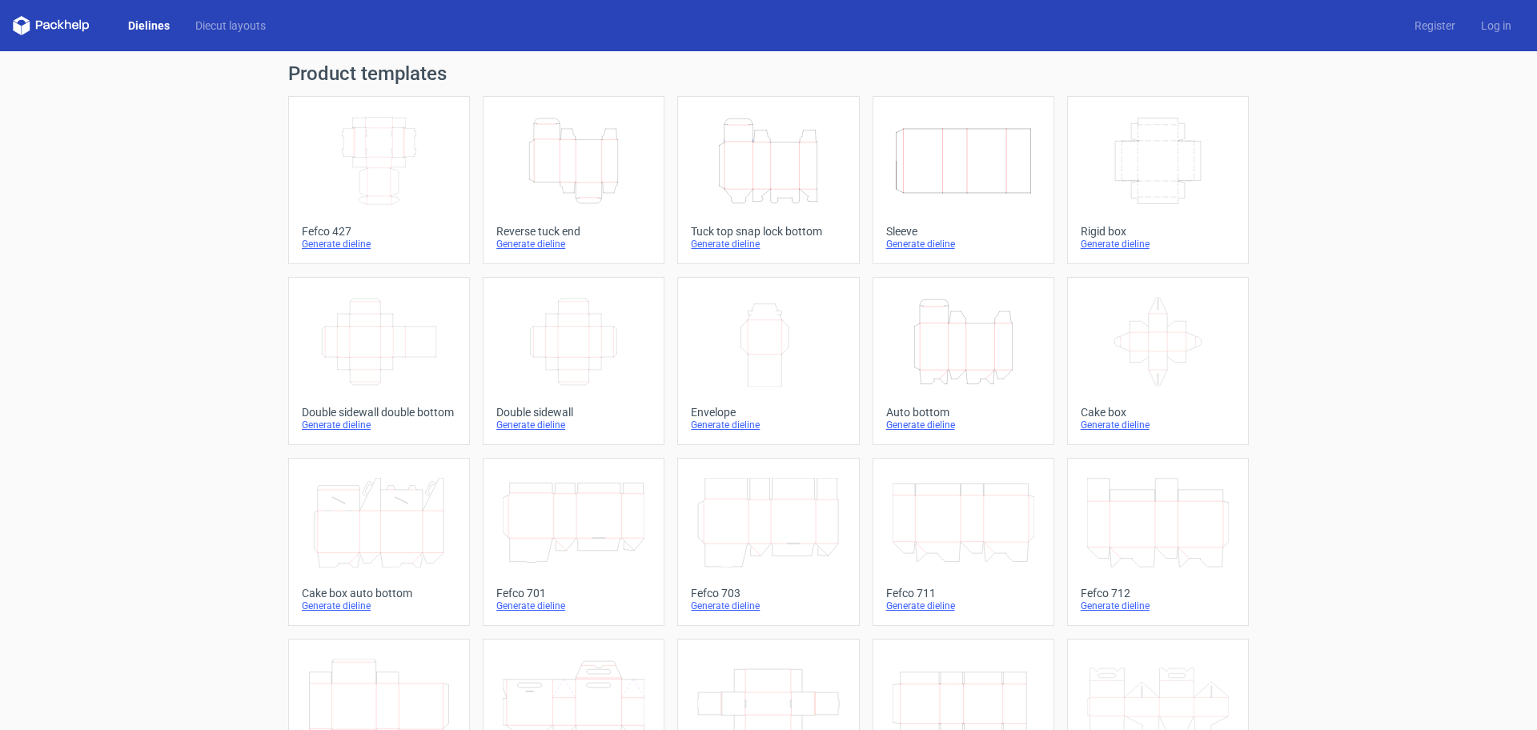
click at [44, 26] on icon at bounding box center [46, 25] width 6 height 7
click at [723, 247] on div "Generate dieline" at bounding box center [768, 244] width 155 height 13
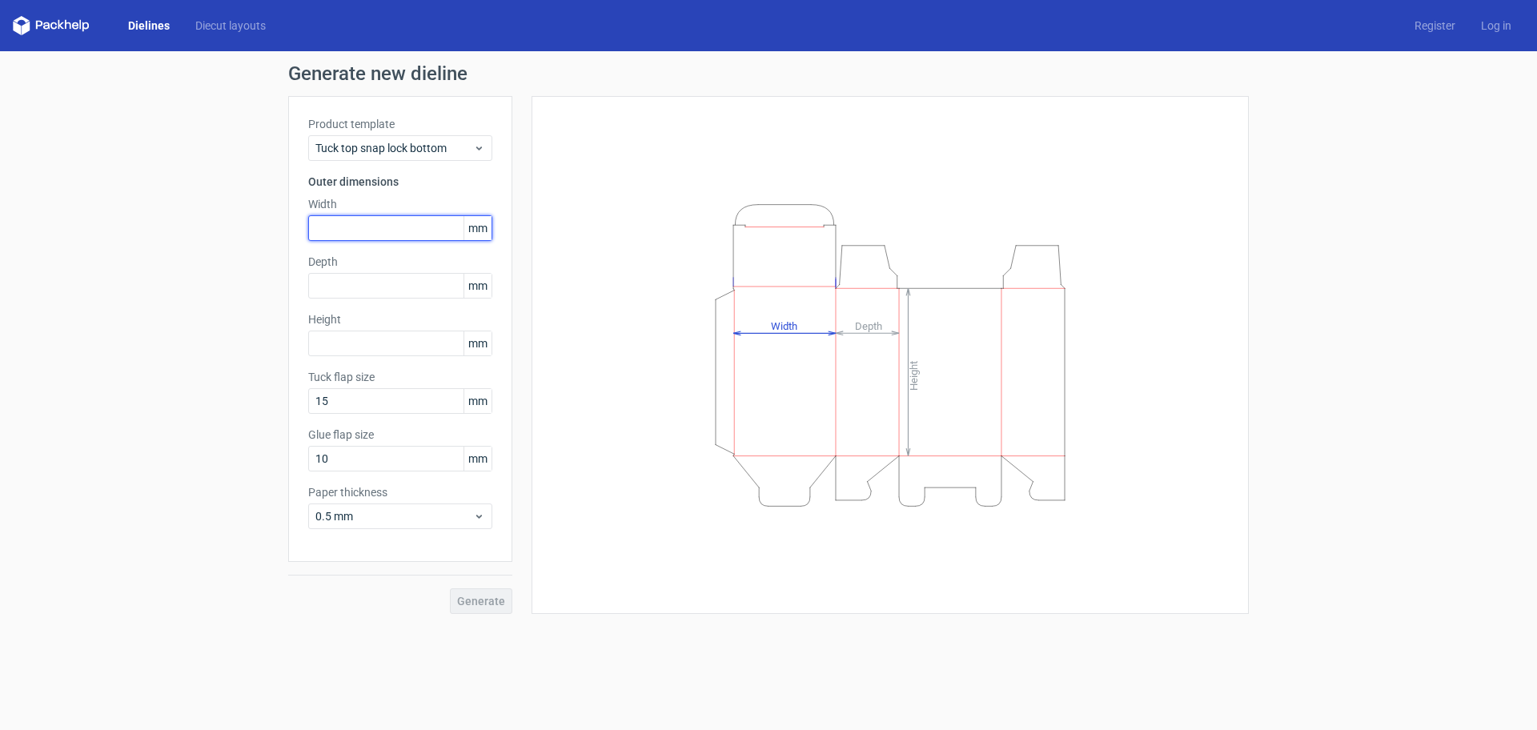
click at [388, 224] on input "text" at bounding box center [400, 228] width 184 height 26
type input "280"
type input "90"
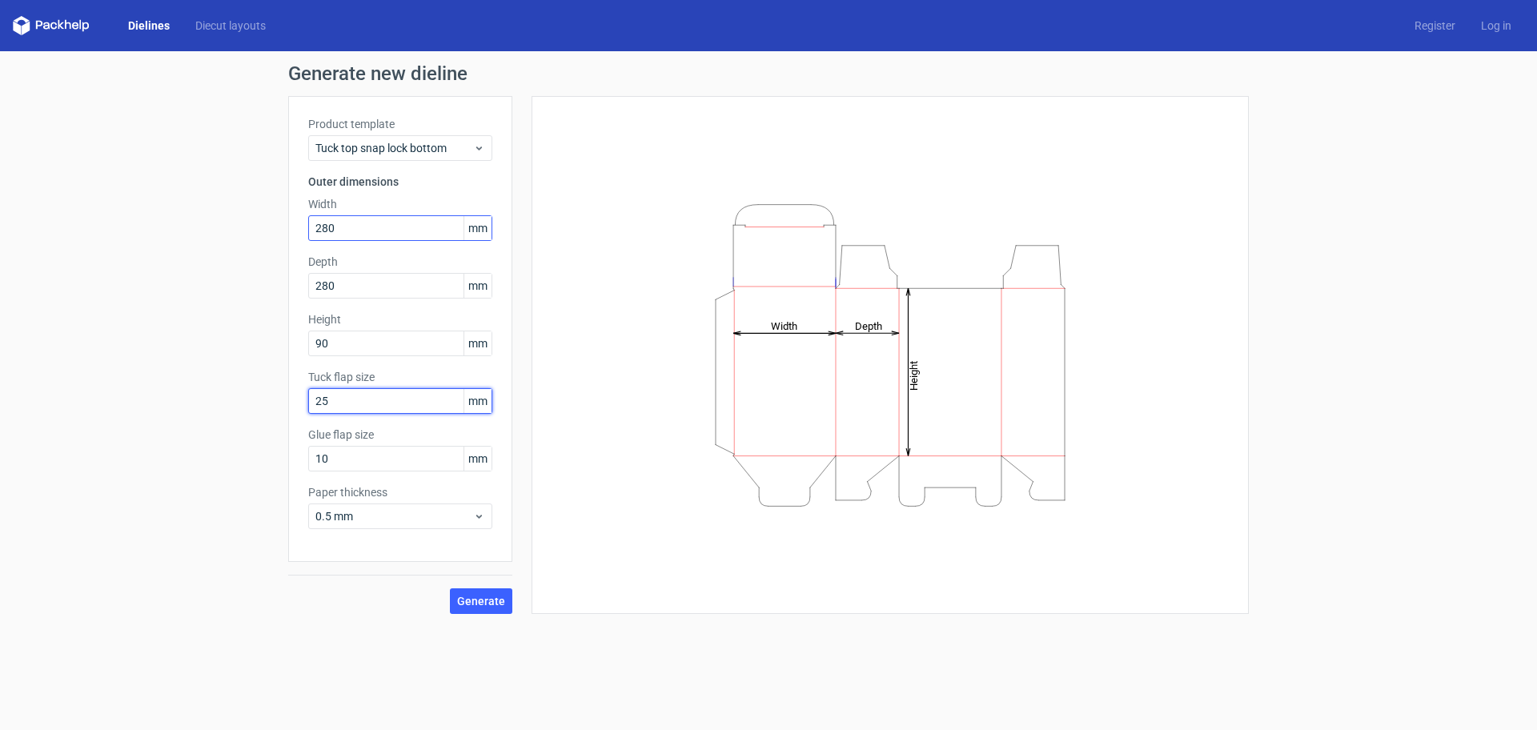
type input "25"
type input "20"
click at [480, 513] on icon at bounding box center [479, 516] width 12 height 13
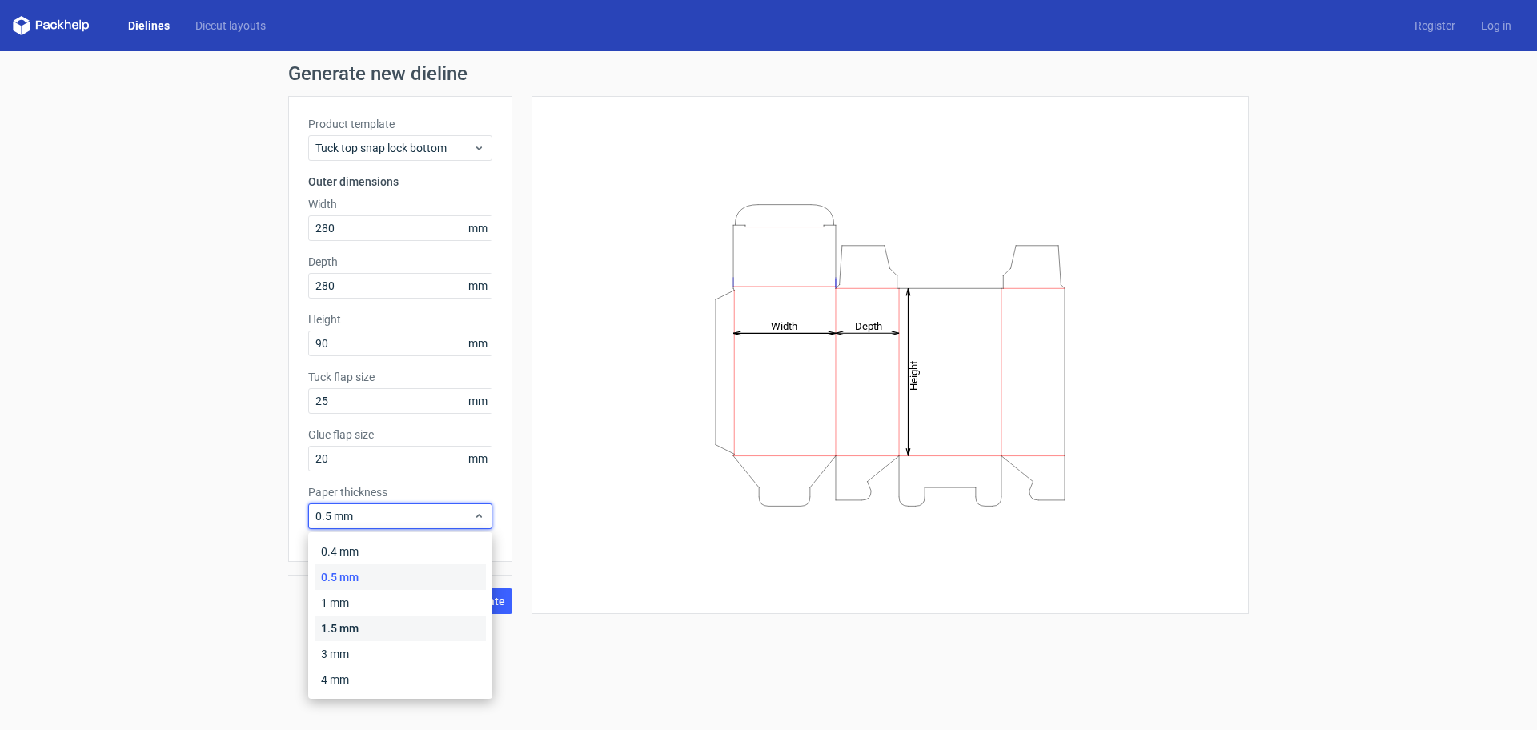
click at [355, 631] on div "1.5 mm" at bounding box center [400, 629] width 171 height 26
click at [477, 516] on use at bounding box center [479, 517] width 6 height 4
click at [329, 516] on span "1.5 mm" at bounding box center [394, 516] width 158 height 16
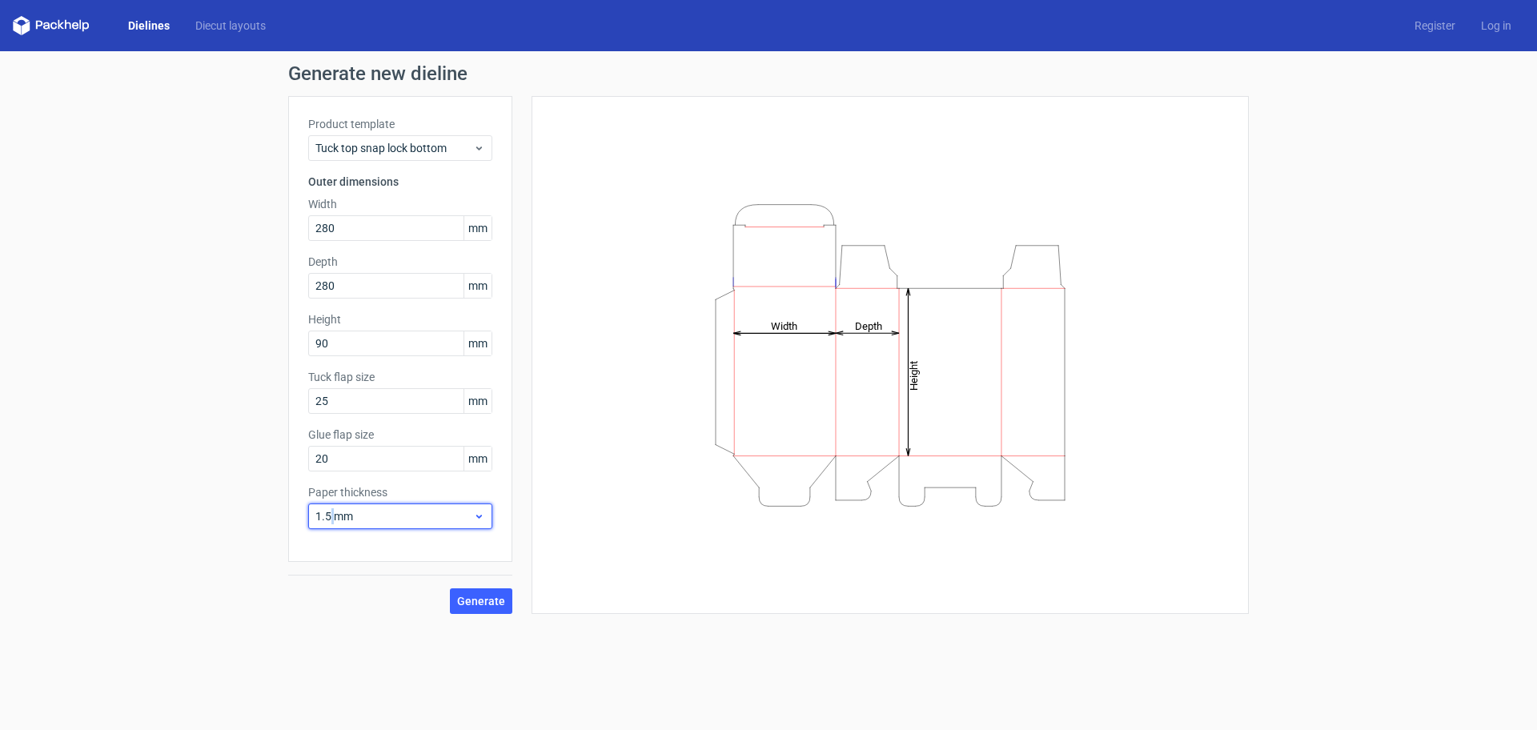
click at [329, 516] on span "1.5 mm" at bounding box center [394, 516] width 158 height 16
click at [360, 626] on div "1.5 mm" at bounding box center [400, 629] width 171 height 26
click at [472, 599] on span "Generate" at bounding box center [481, 601] width 48 height 11
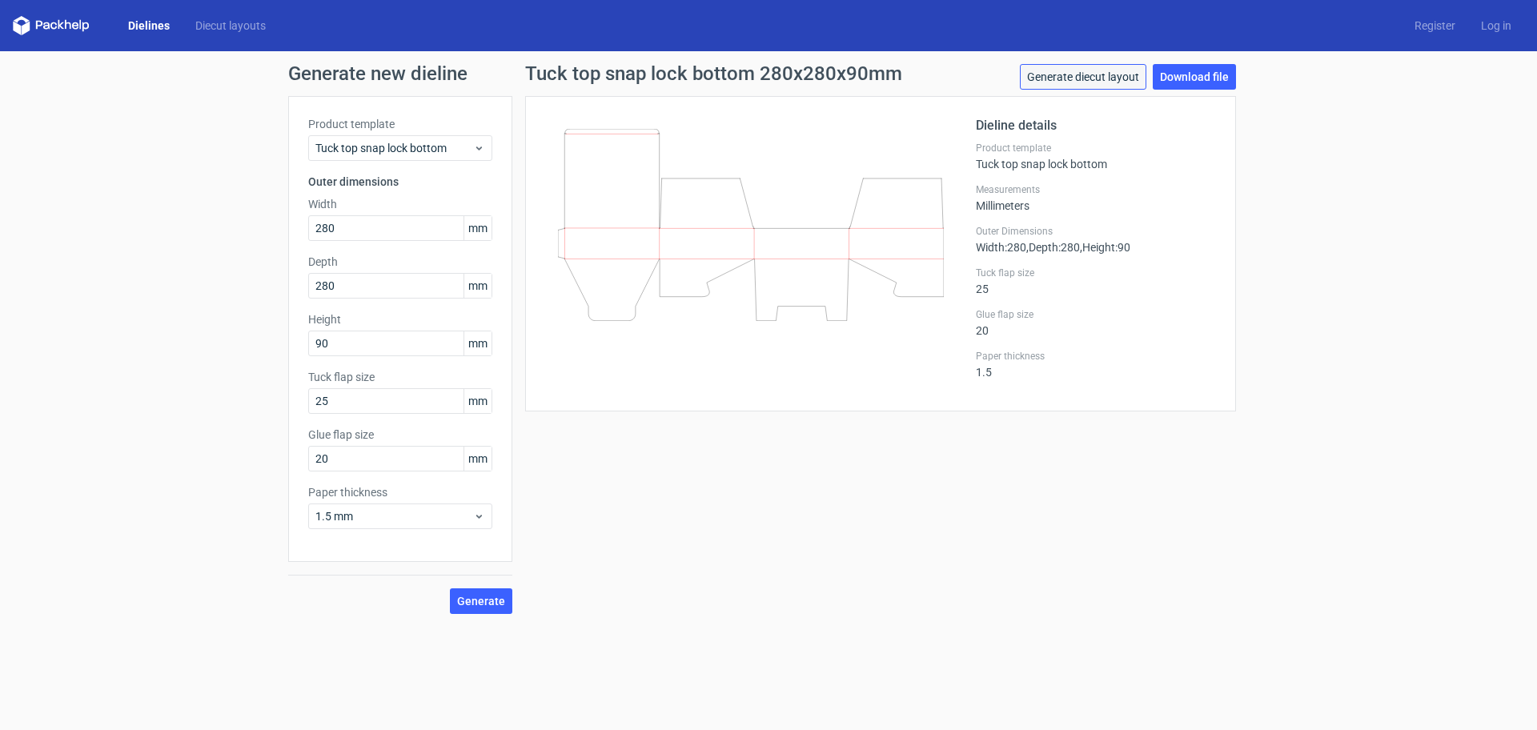
click at [1110, 77] on link "Generate diecut layout" at bounding box center [1083, 77] width 127 height 26
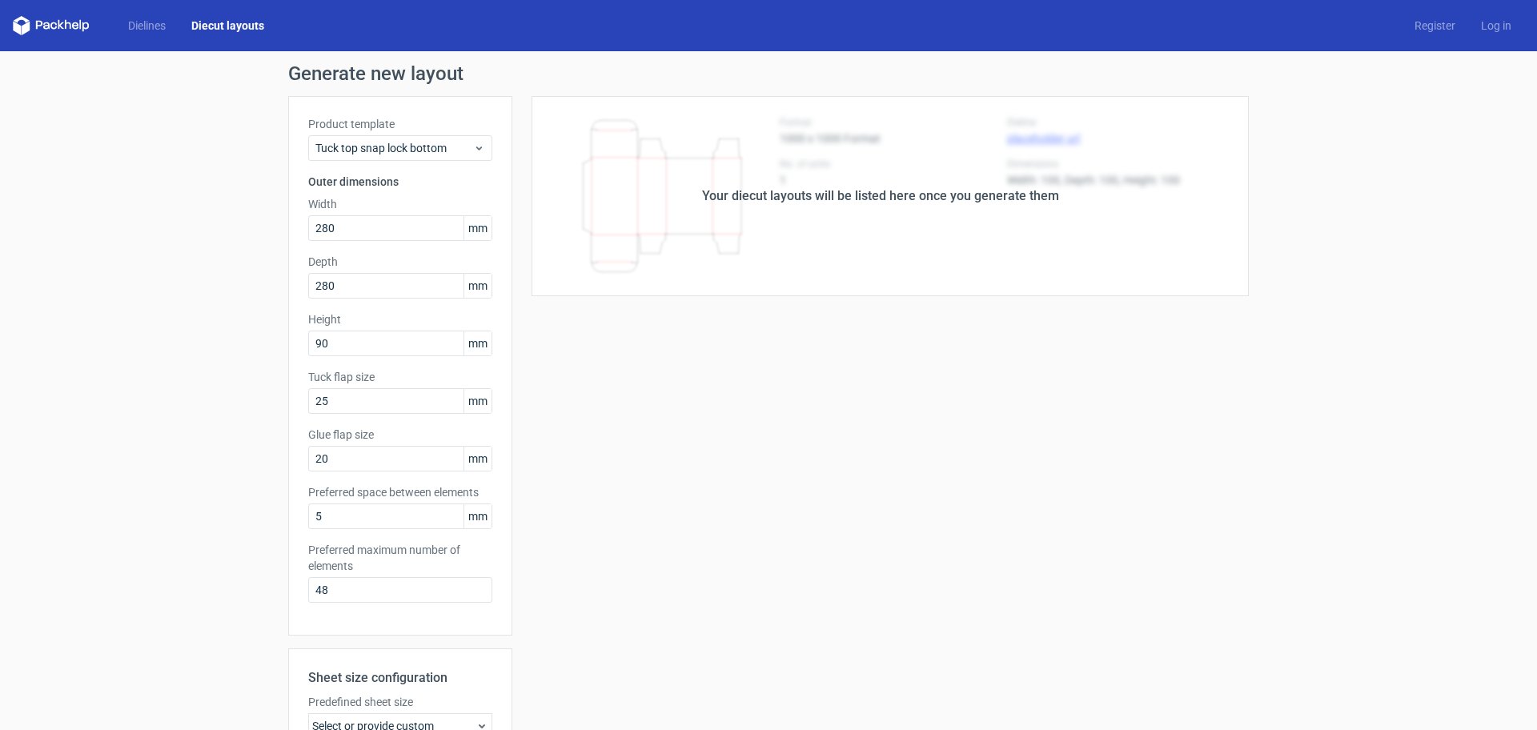
scroll to position [100, 0]
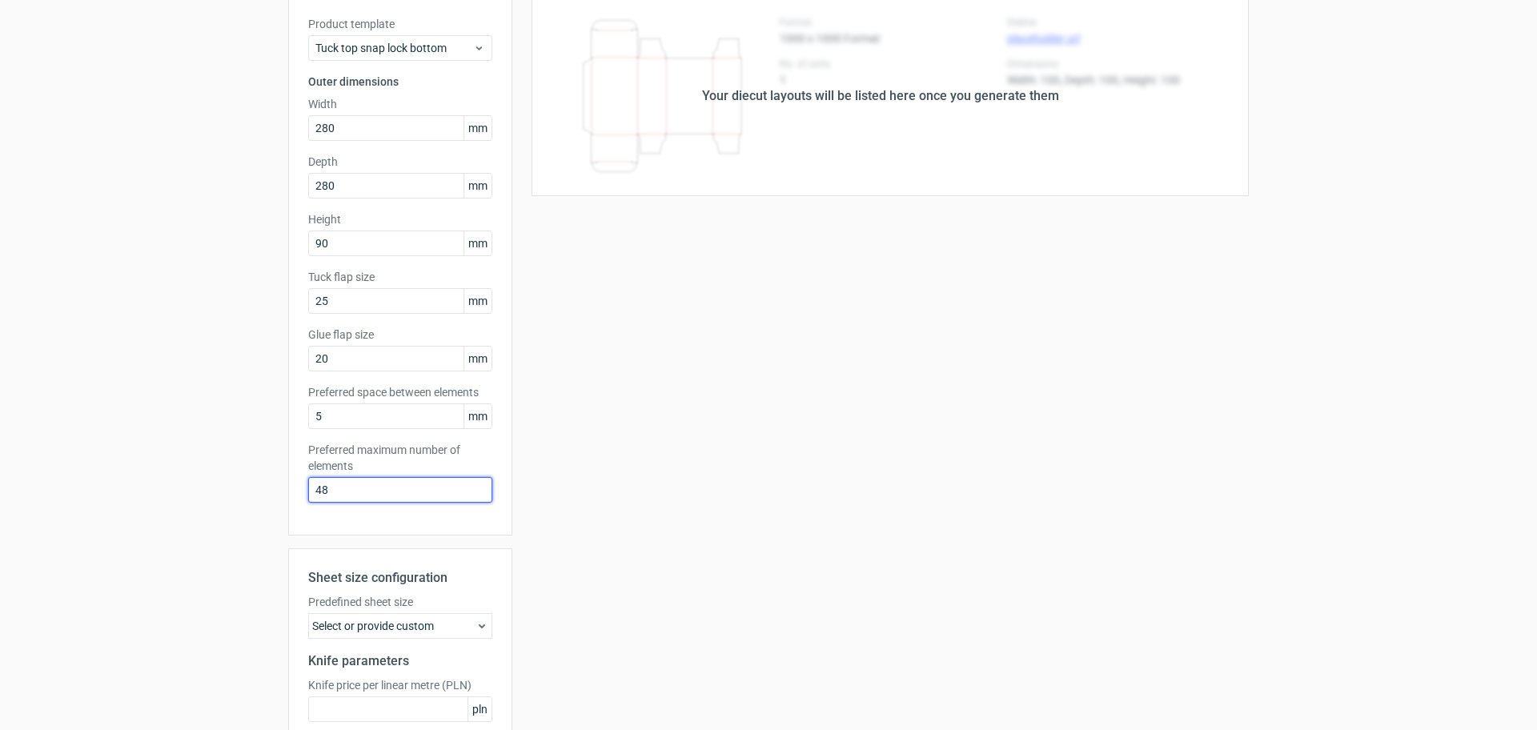
click at [336, 495] on input "48" at bounding box center [400, 490] width 184 height 26
type input "4"
type input "10"
click at [335, 422] on input "5" at bounding box center [400, 417] width 184 height 26
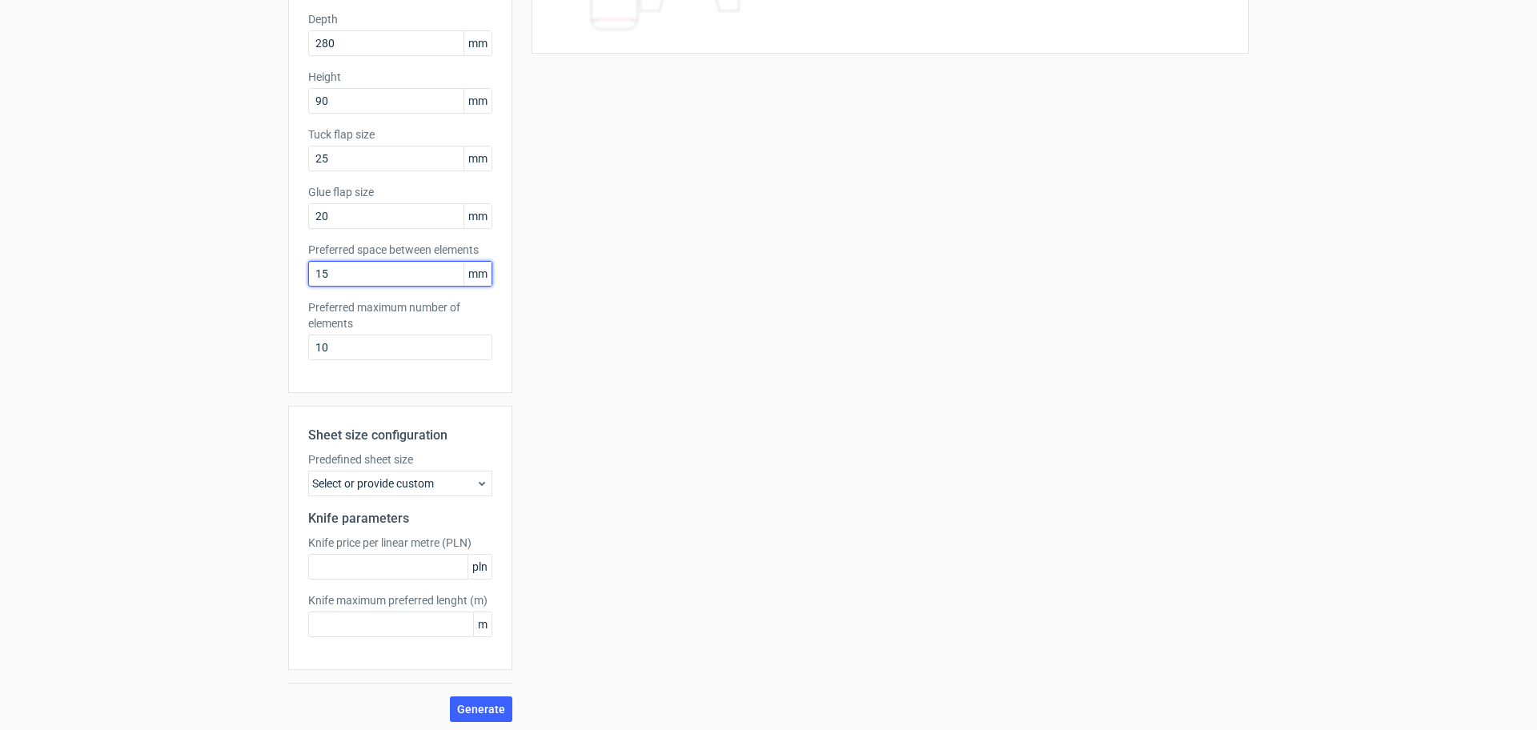
scroll to position [247, 0]
type input "15"
click at [465, 701] on span "Generate" at bounding box center [481, 704] width 48 height 11
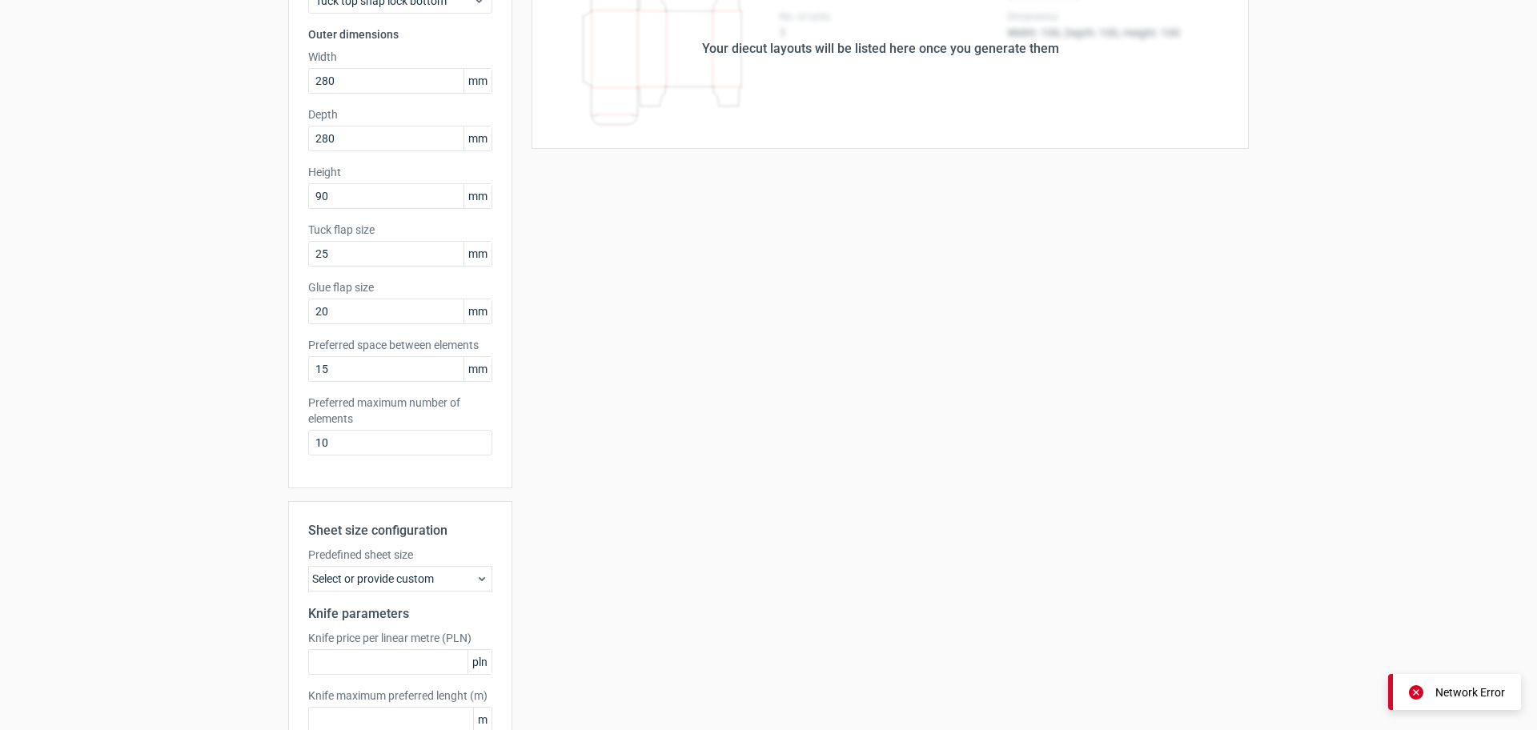
scroll to position [0, 0]
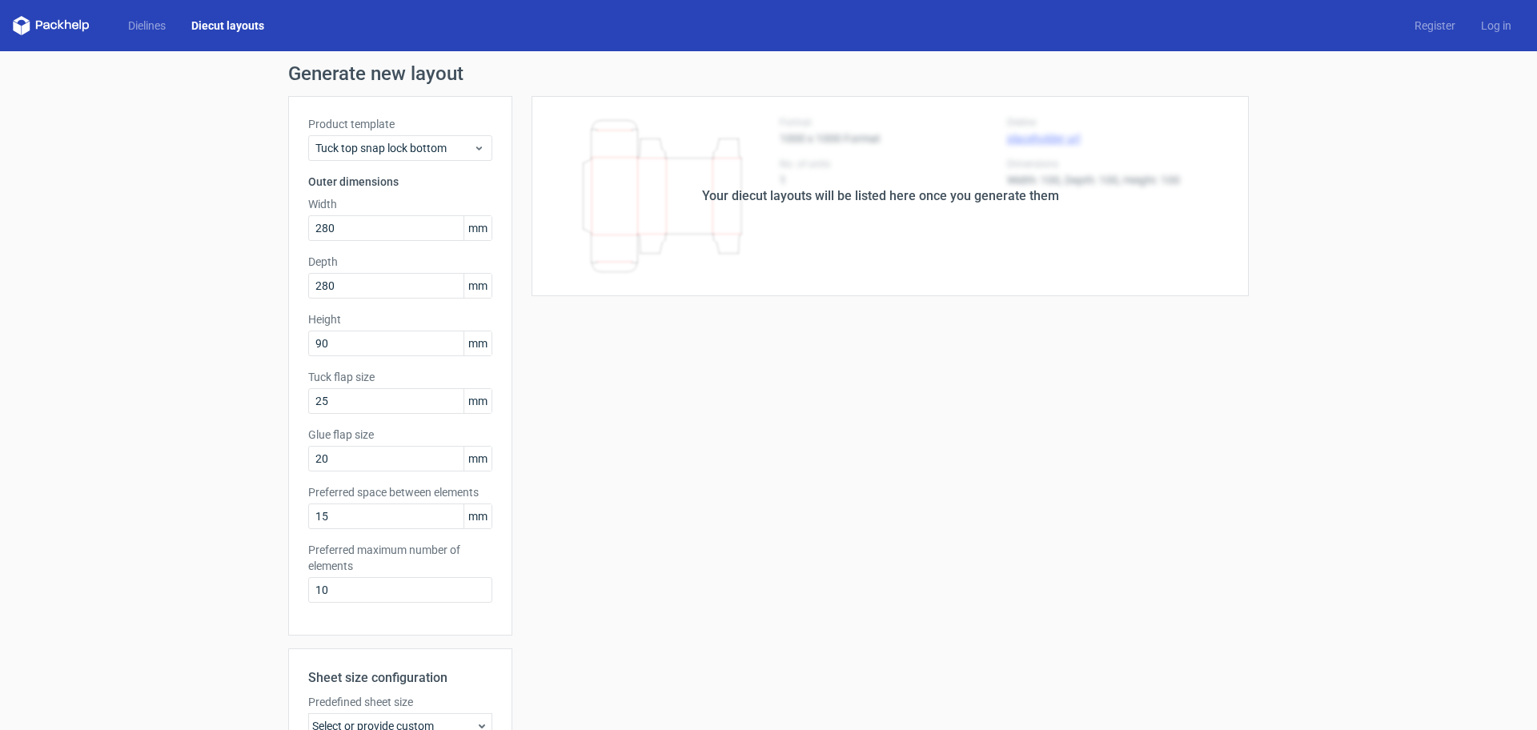
click at [903, 207] on div "Your diecut layouts will be listed here once you generate them" at bounding box center [880, 196] width 737 height 200
